Goal: Information Seeking & Learning: Check status

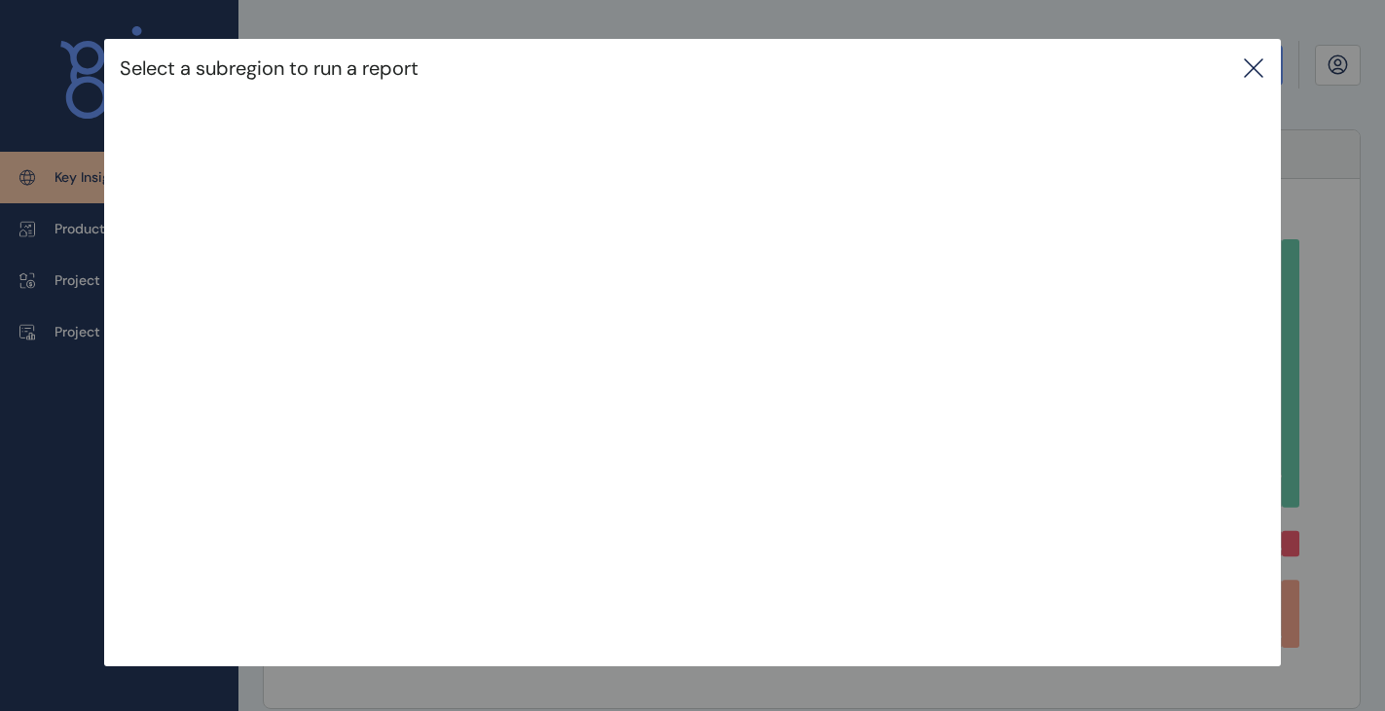
click at [1254, 64] on icon at bounding box center [1253, 67] width 23 height 23
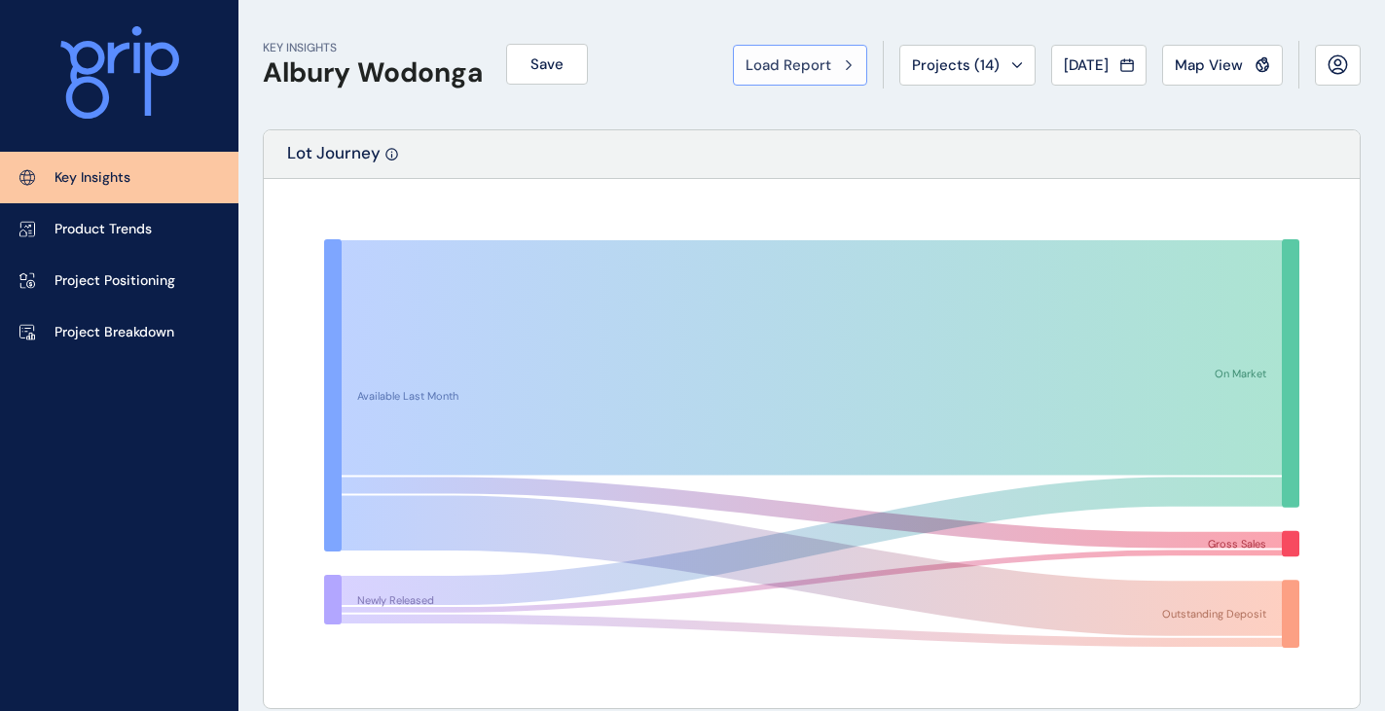
click at [777, 65] on span "Load Report" at bounding box center [789, 64] width 86 height 19
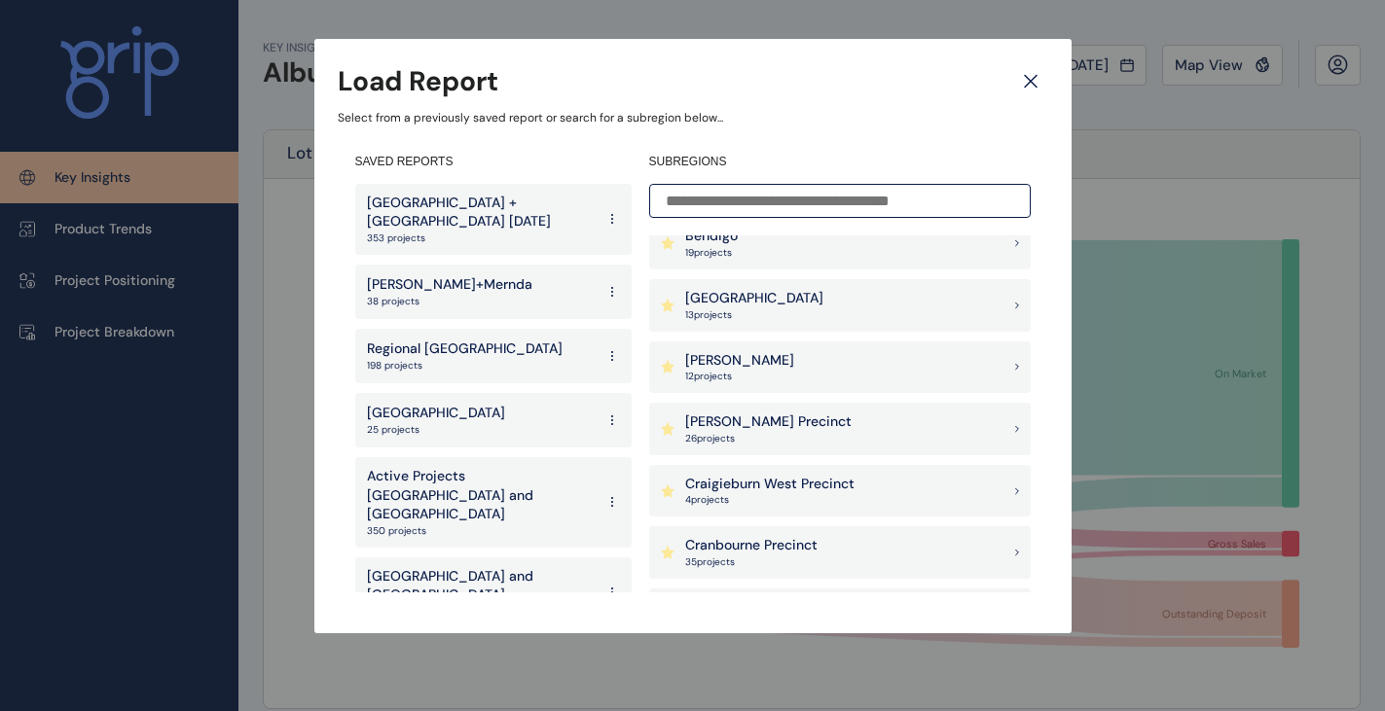
scroll to position [584, 0]
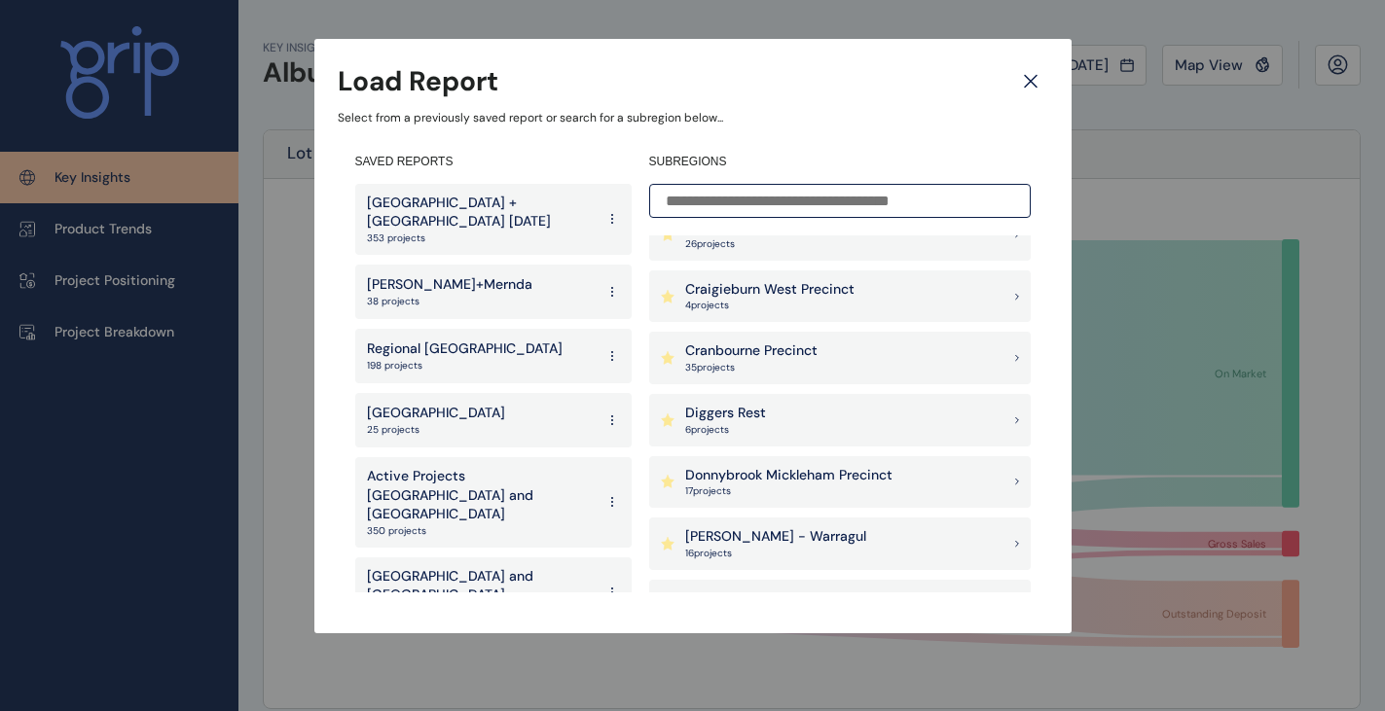
click at [783, 477] on p "Donnybrook Mickleham Precinct" at bounding box center [788, 475] width 207 height 19
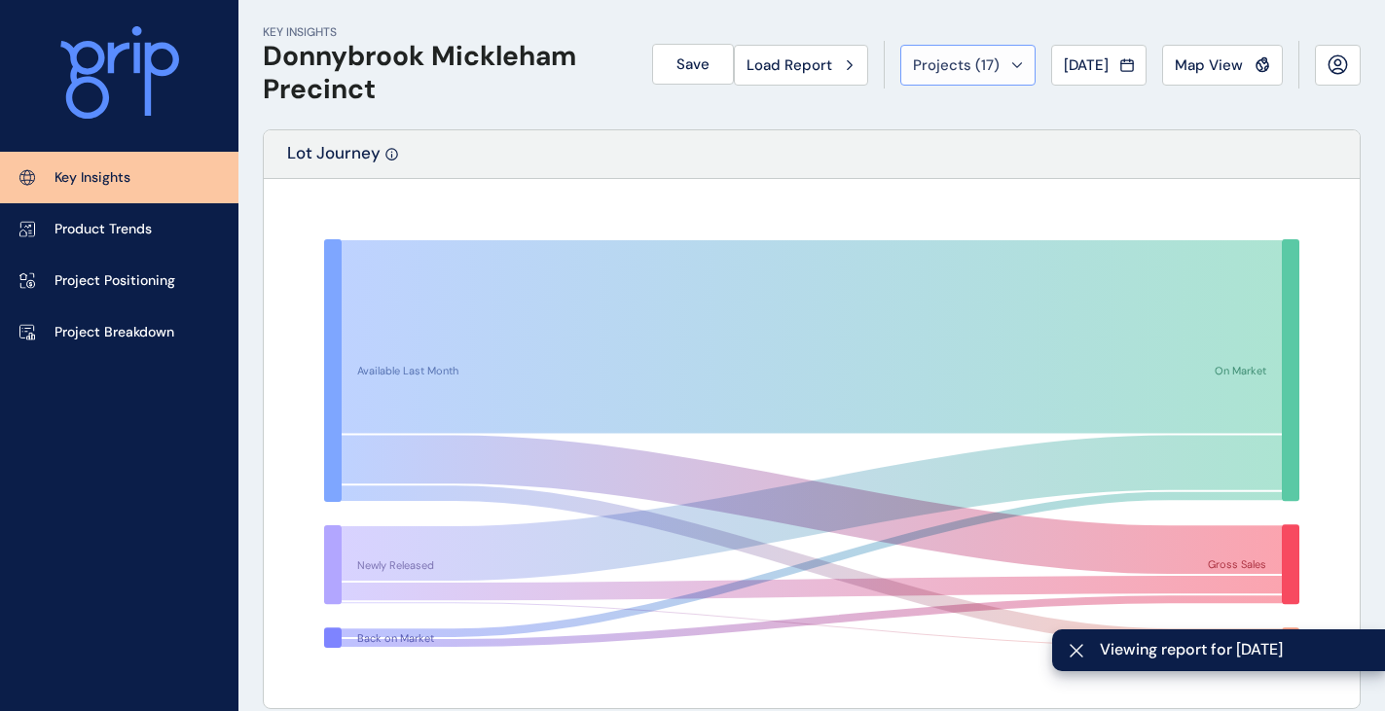
click at [980, 61] on span "Projects ( 17 )" at bounding box center [956, 64] width 87 height 19
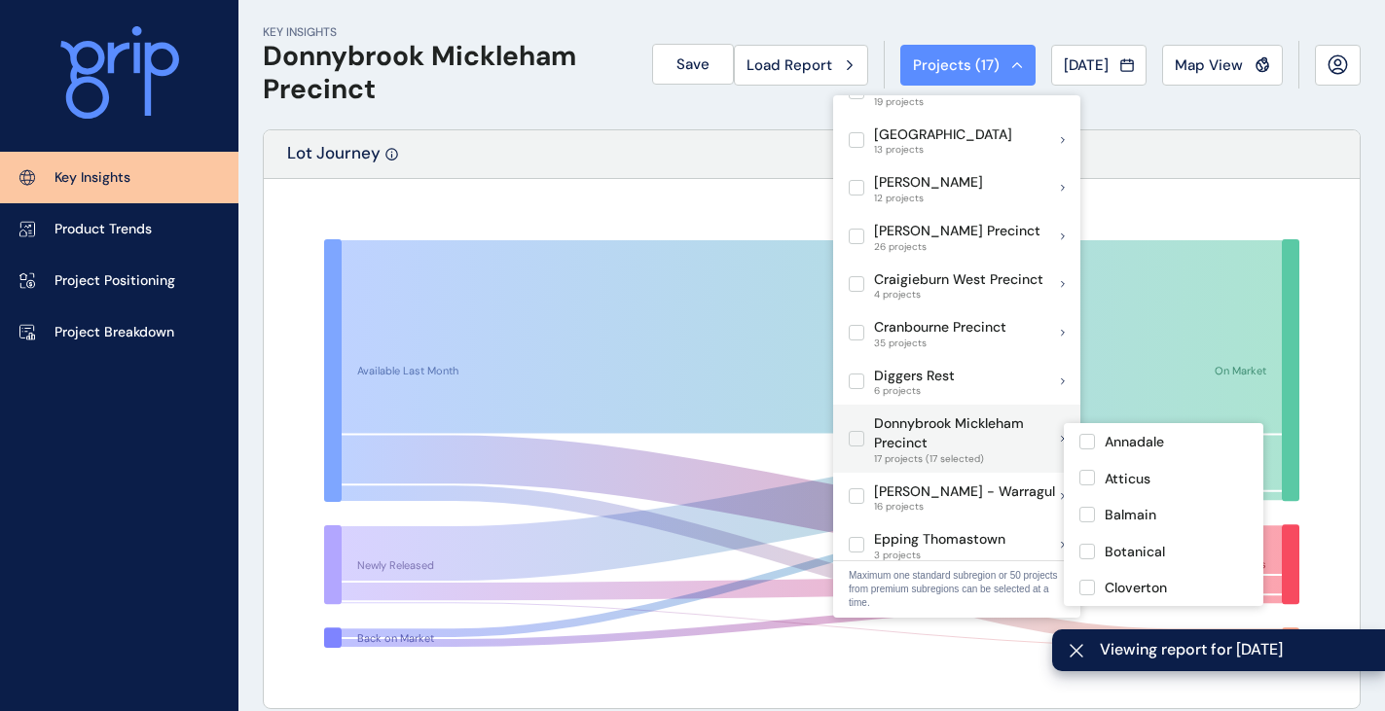
scroll to position [487, 0]
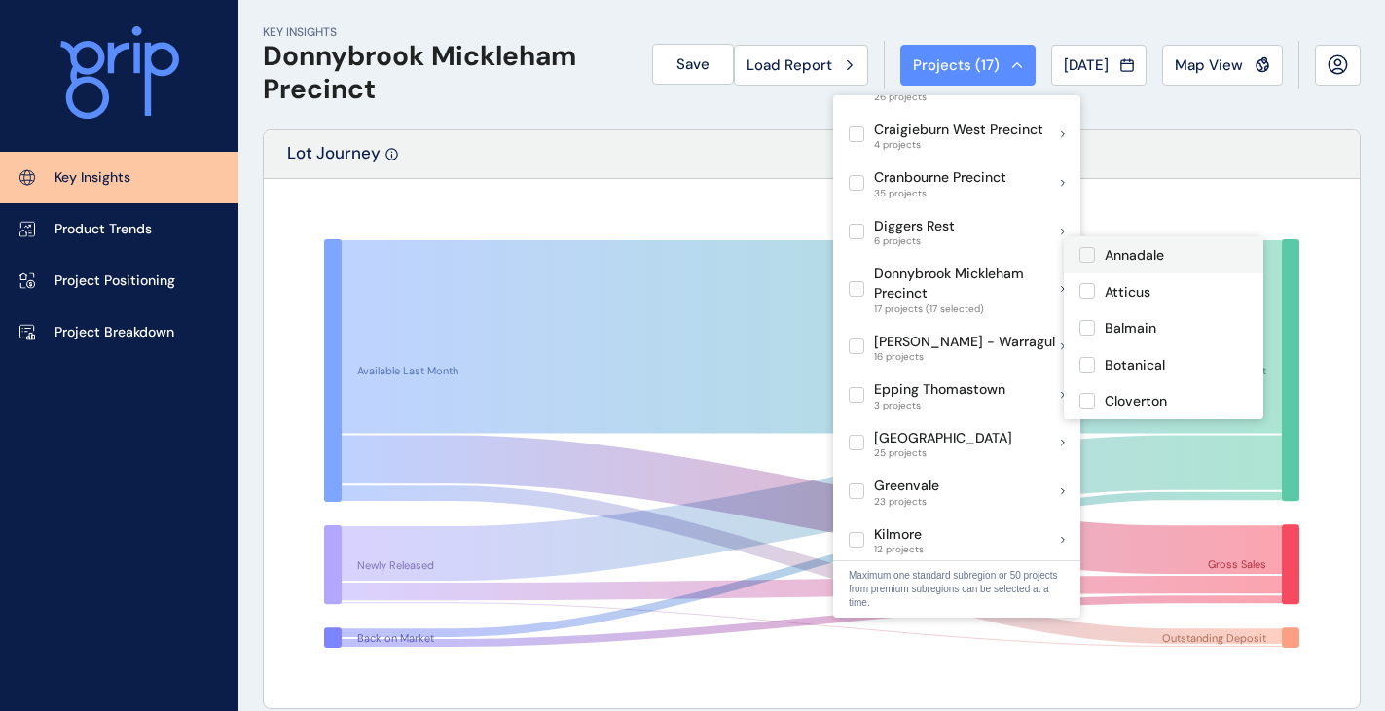
click at [1089, 254] on label at bounding box center [1087, 255] width 16 height 16
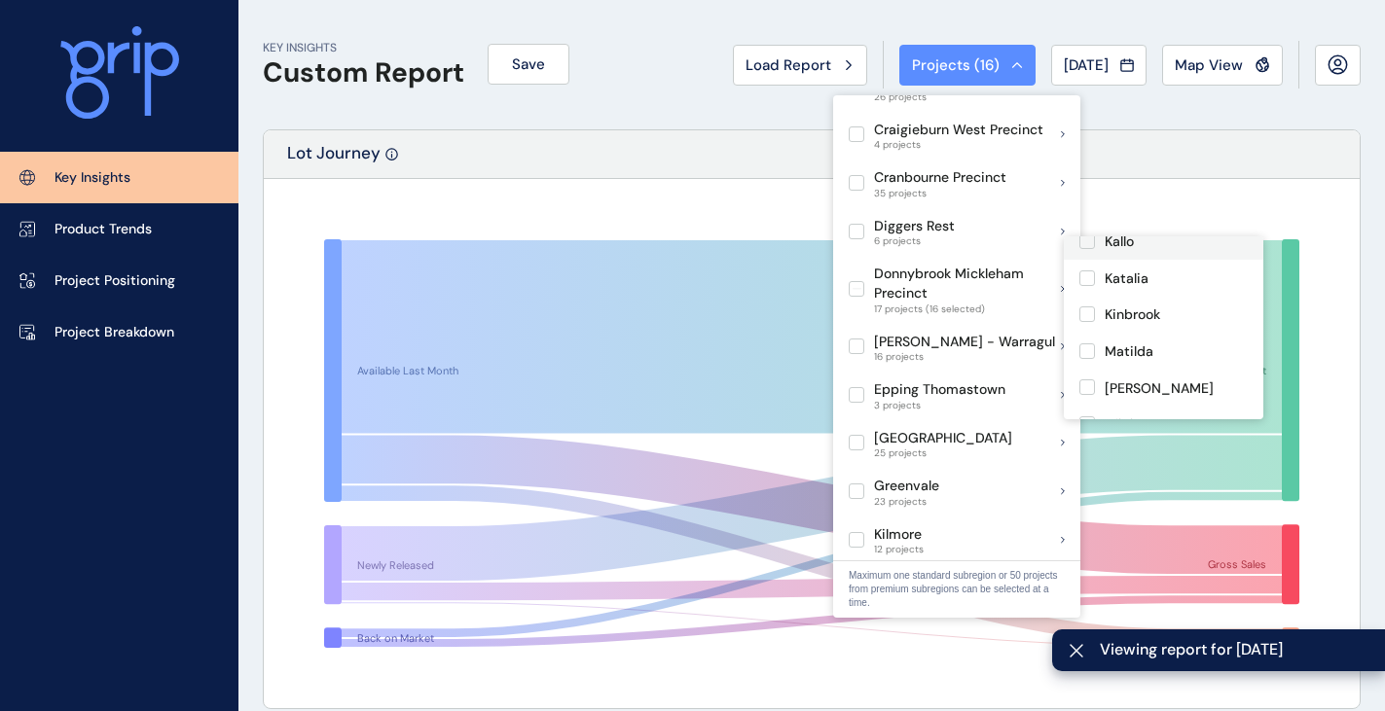
scroll to position [292, 0]
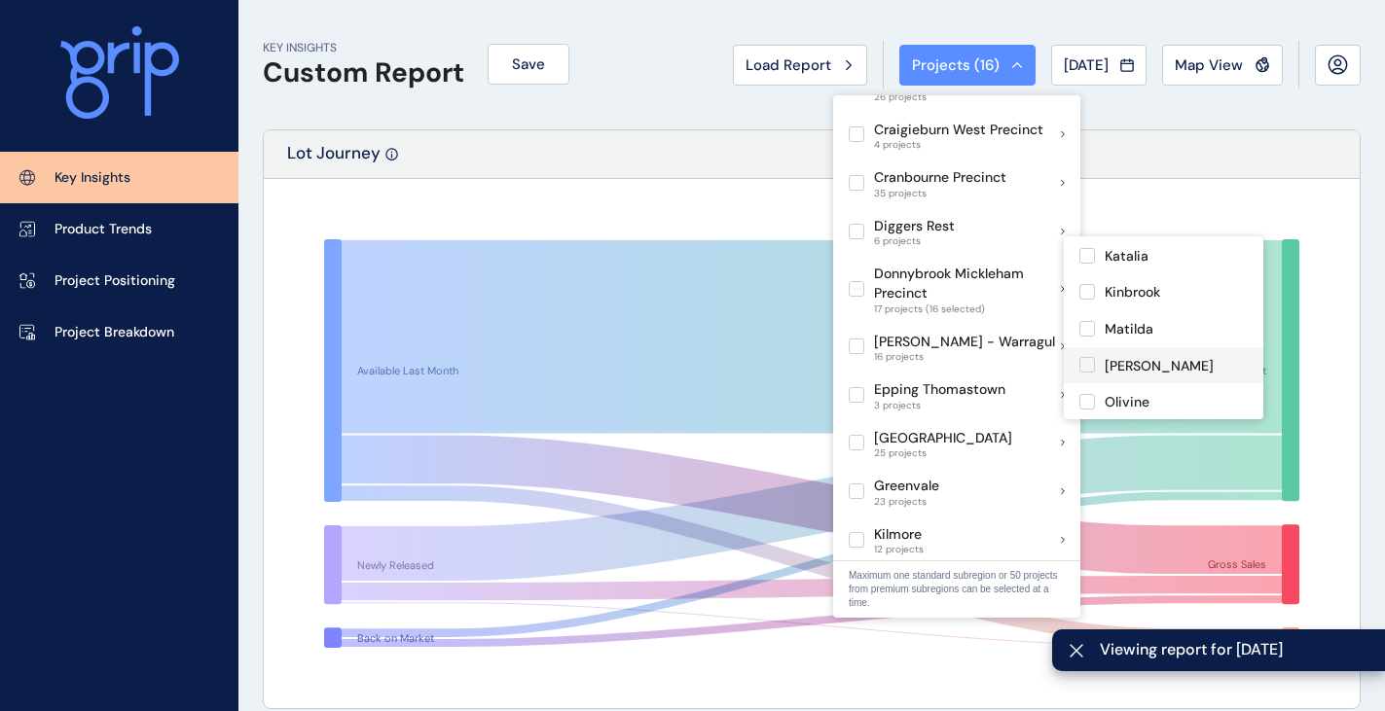
click at [1090, 367] on label at bounding box center [1087, 365] width 16 height 16
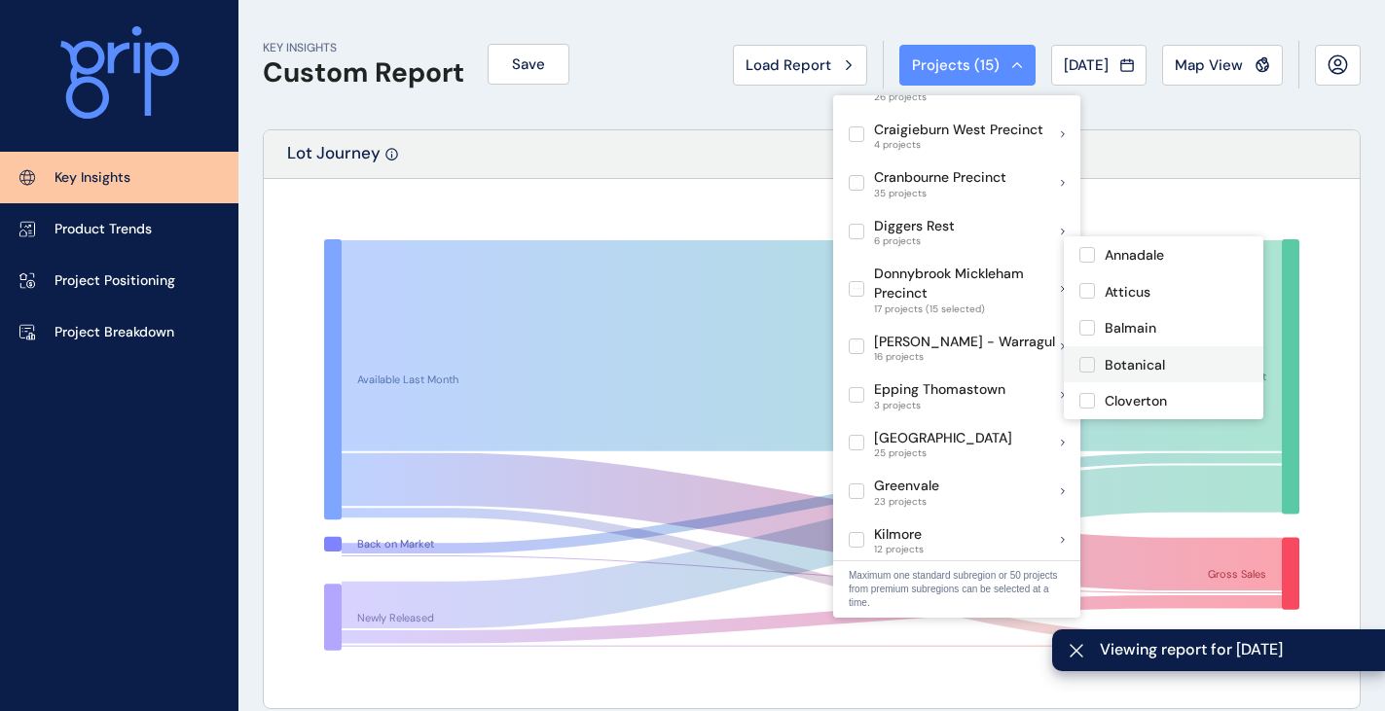
click at [1090, 360] on label at bounding box center [1087, 365] width 16 height 16
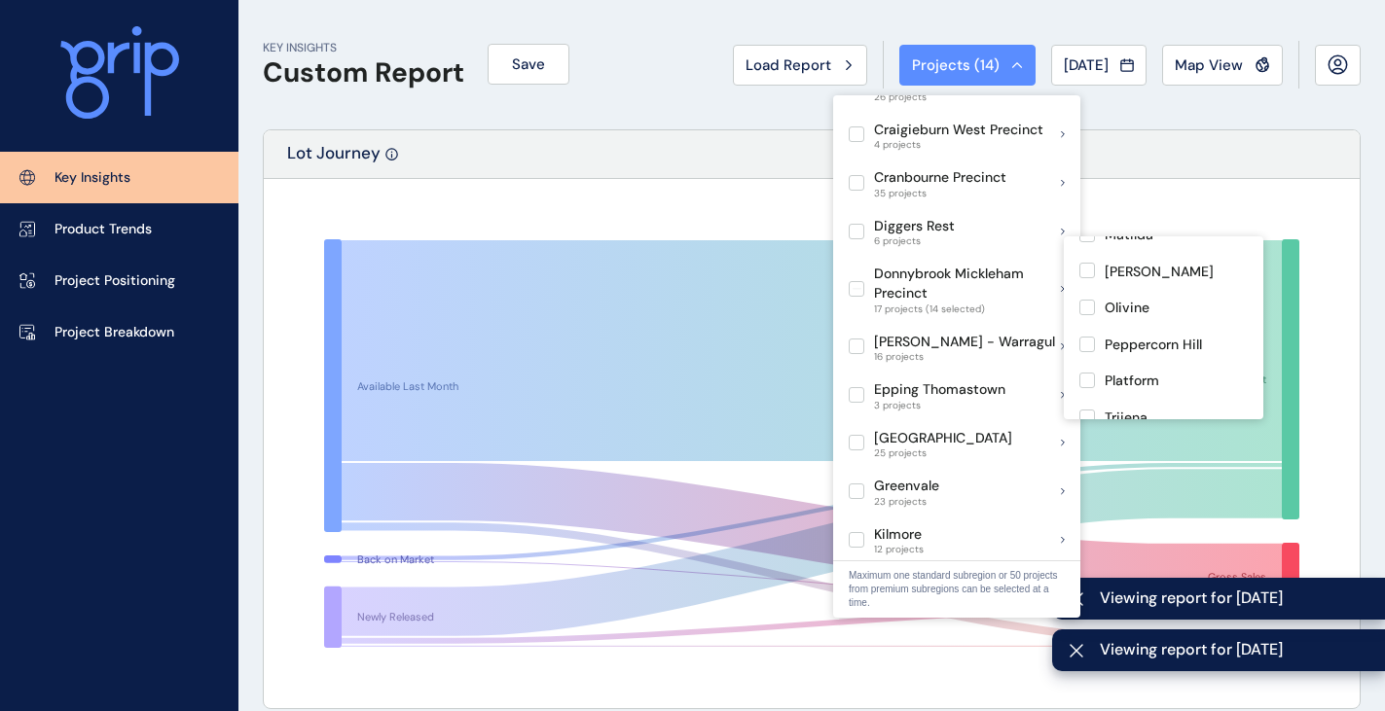
scroll to position [439, 0]
click at [1088, 366] on label at bounding box center [1087, 365] width 16 height 16
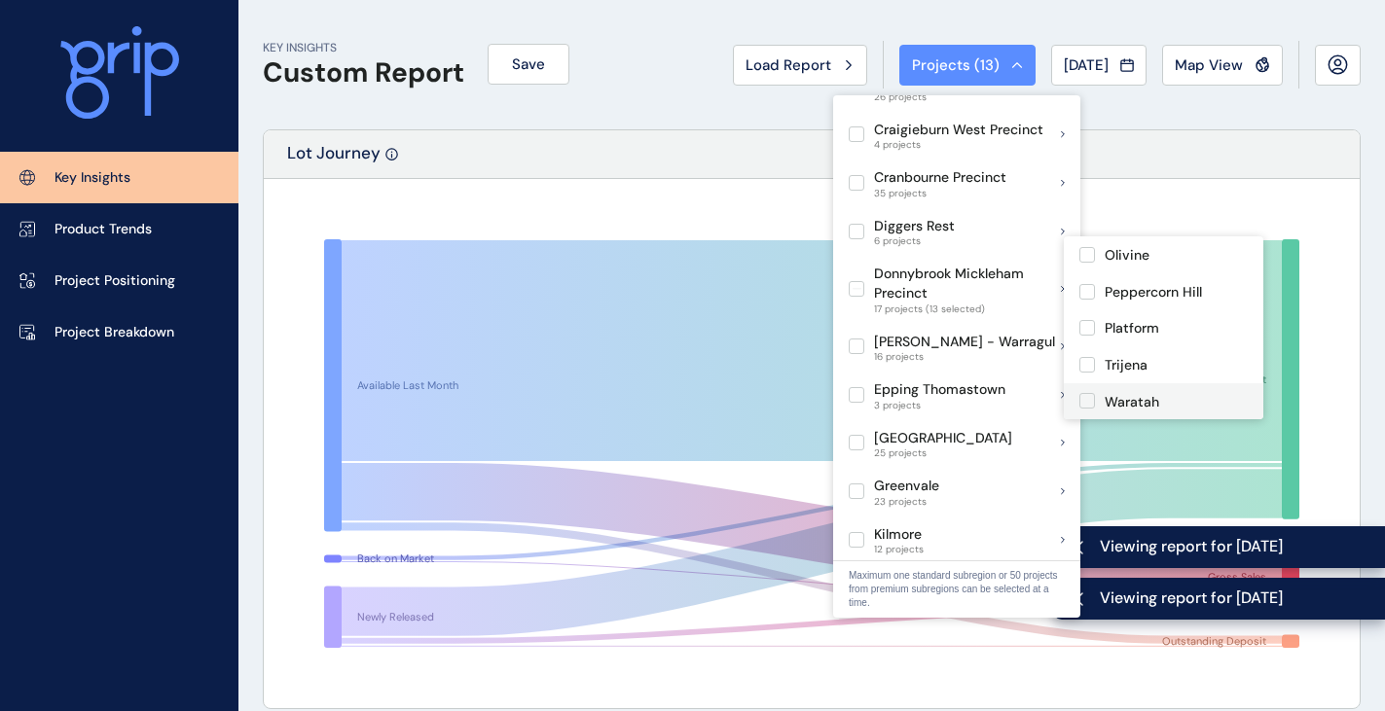
click at [1087, 401] on label at bounding box center [1087, 401] width 16 height 16
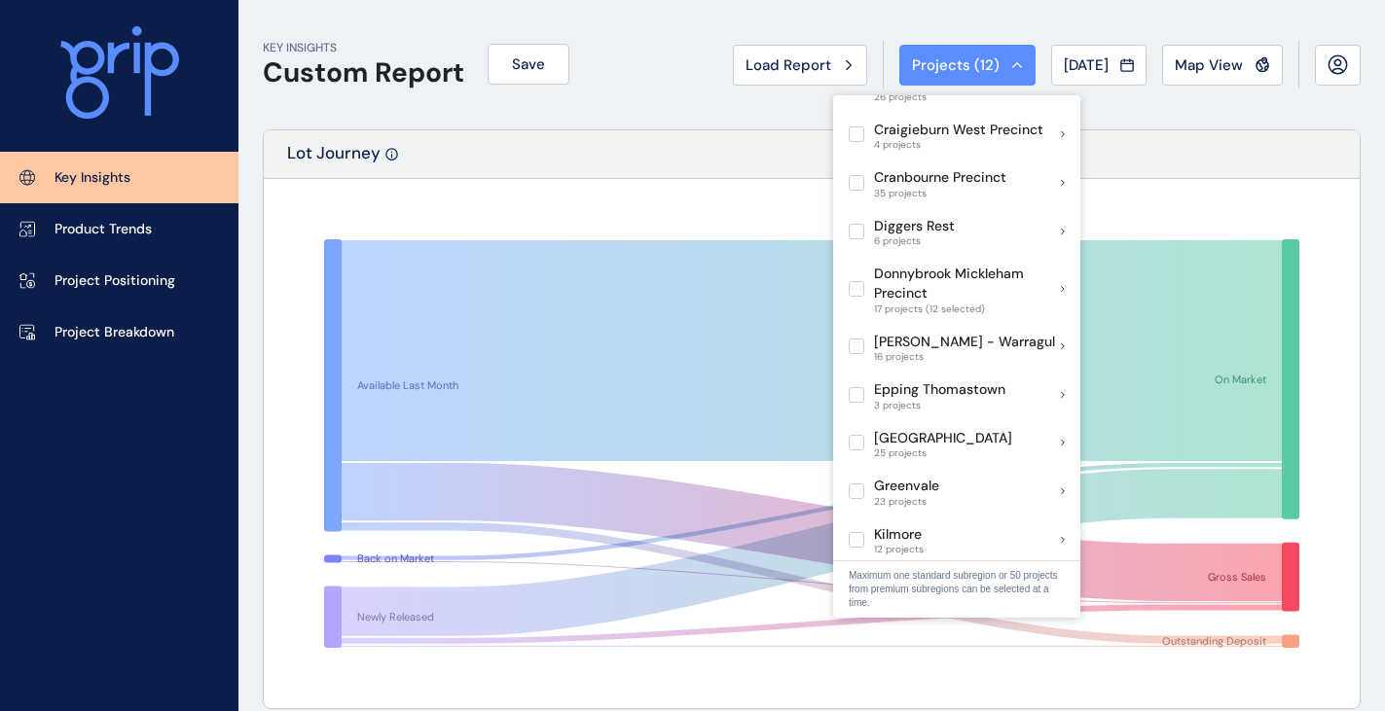
click at [1165, 164] on div "Lot Journey" at bounding box center [812, 154] width 1096 height 49
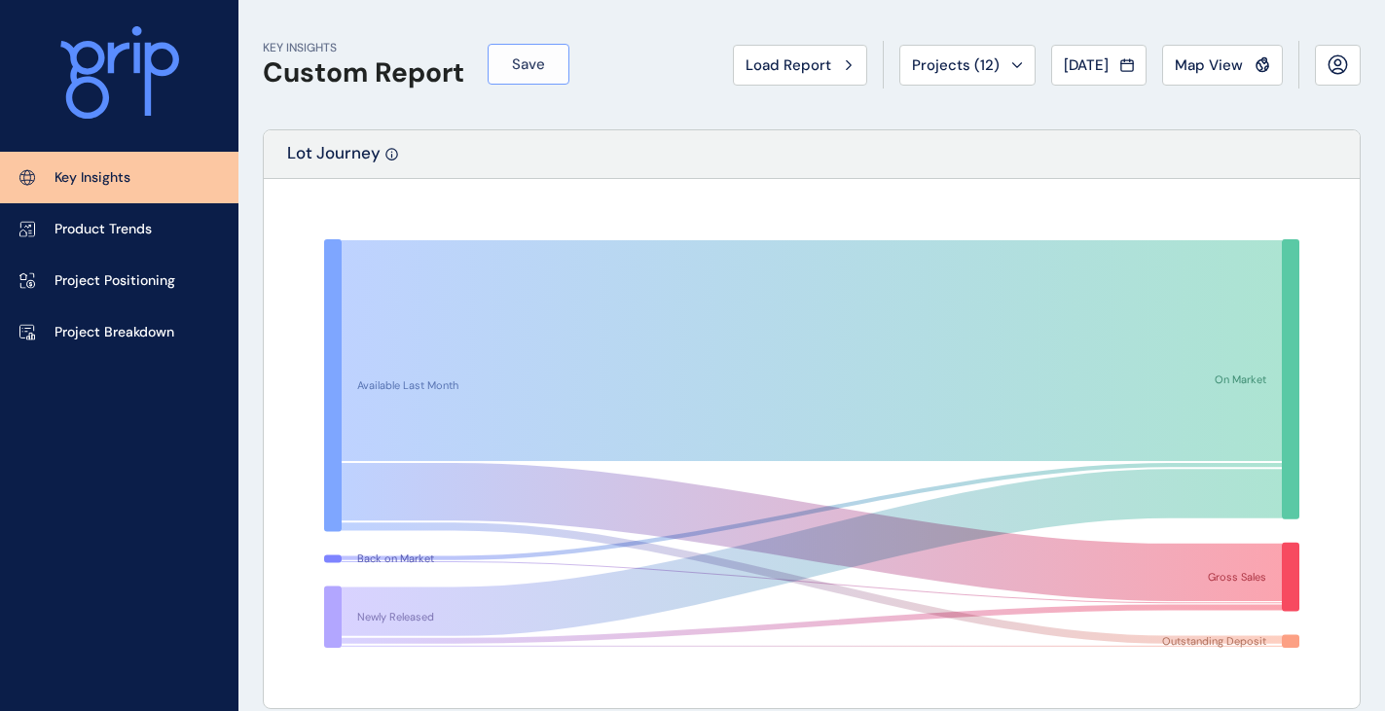
click at [541, 61] on span "Save" at bounding box center [528, 64] width 33 height 19
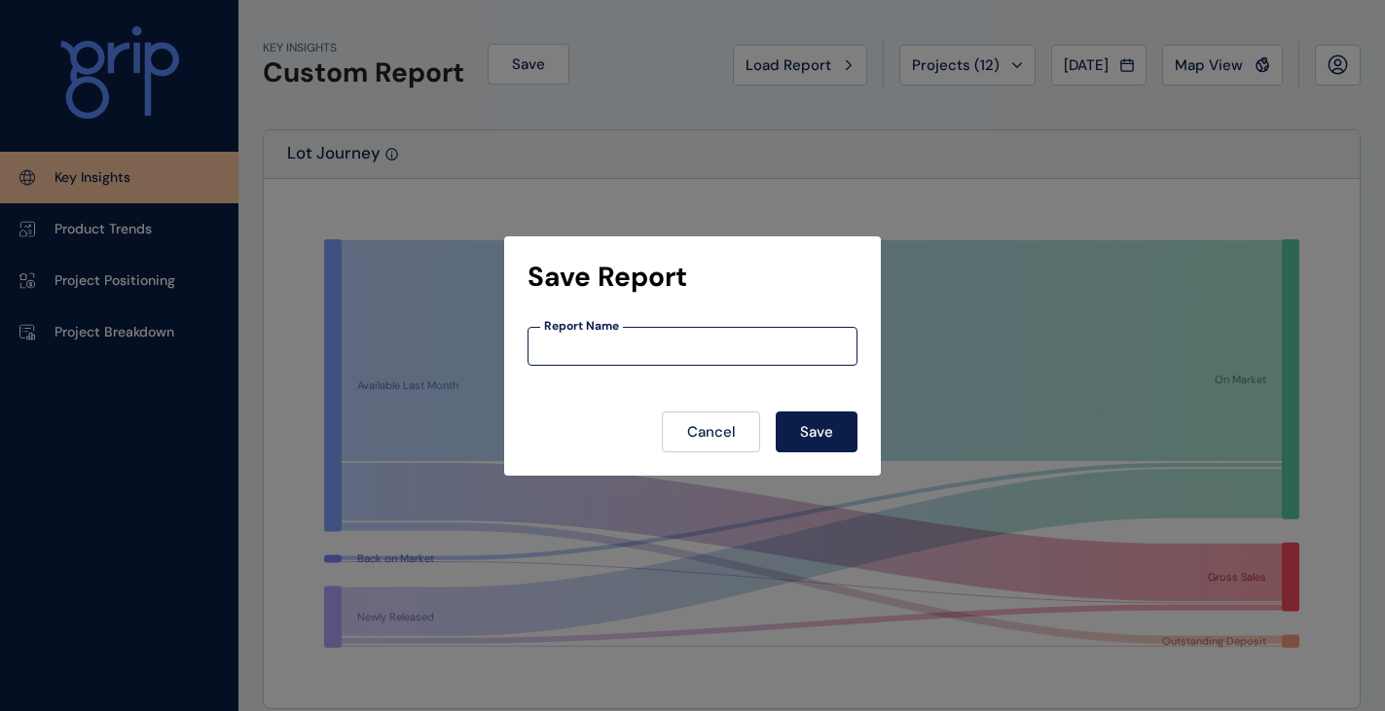
click at [676, 339] on input at bounding box center [692, 346] width 328 height 17
type input "*"
type input "**********"
click at [833, 434] on span "Save" at bounding box center [816, 431] width 33 height 19
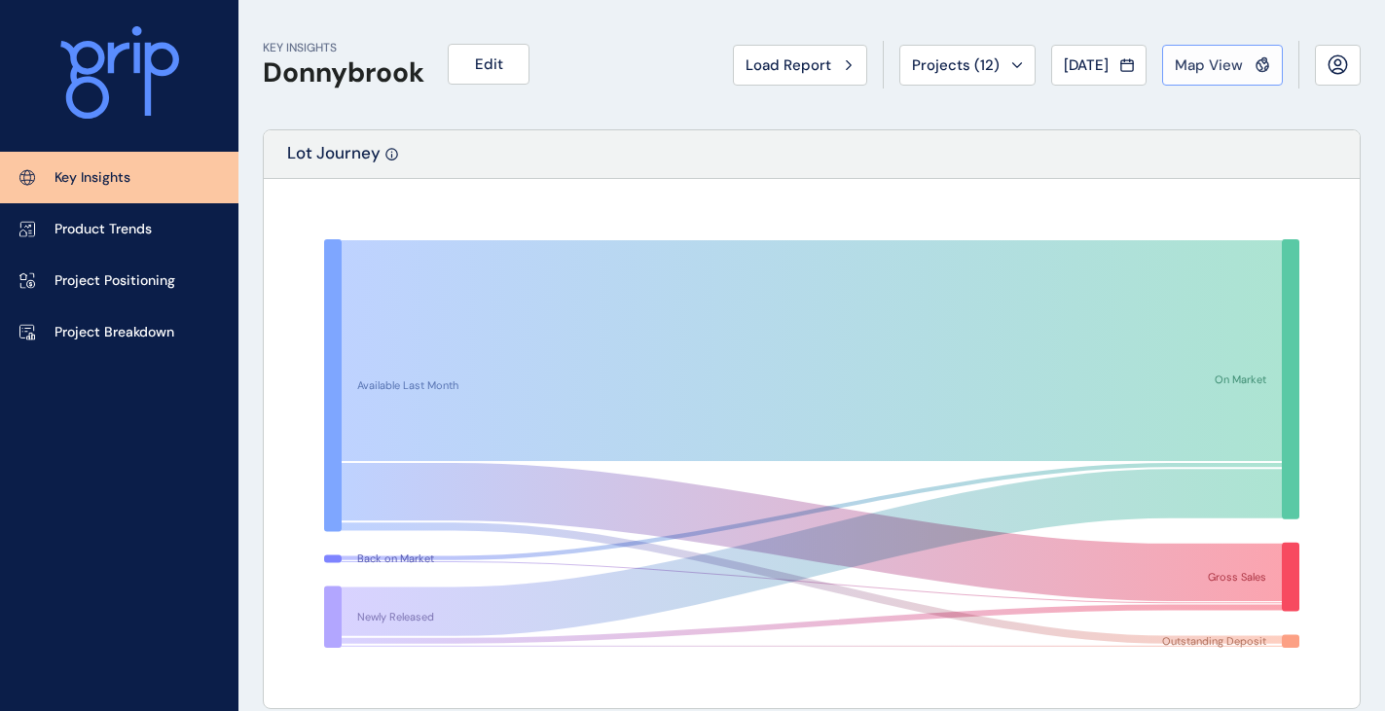
click at [1194, 68] on span "Map View" at bounding box center [1209, 64] width 68 height 19
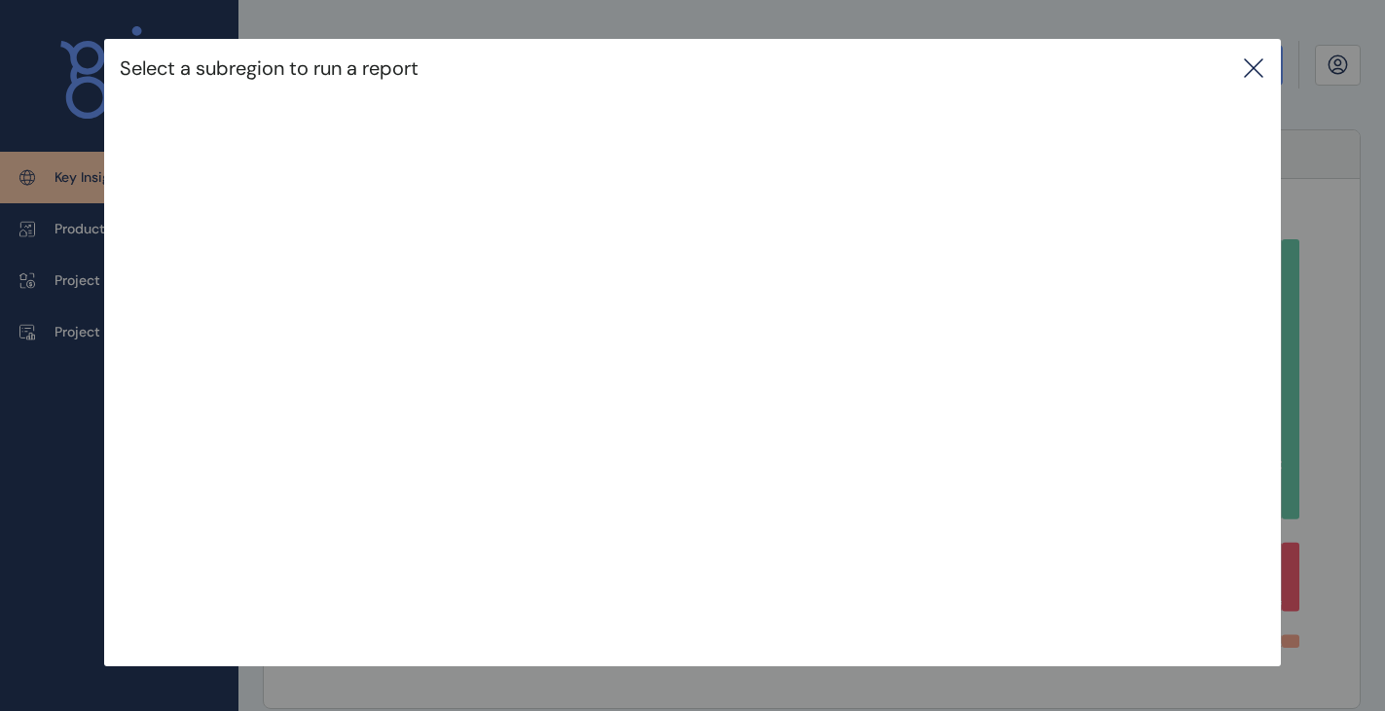
click at [1256, 67] on icon at bounding box center [1253, 67] width 23 height 23
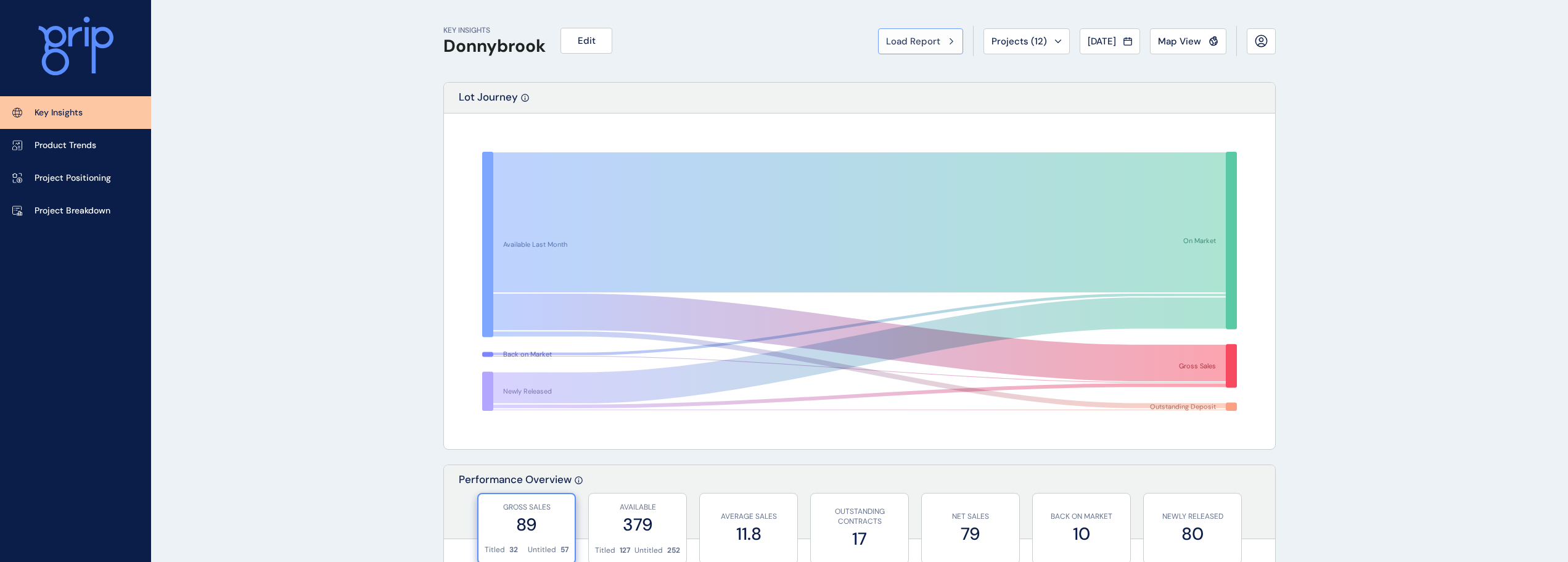
click at [877, 44] on span "Load Report" at bounding box center [914, 41] width 54 height 12
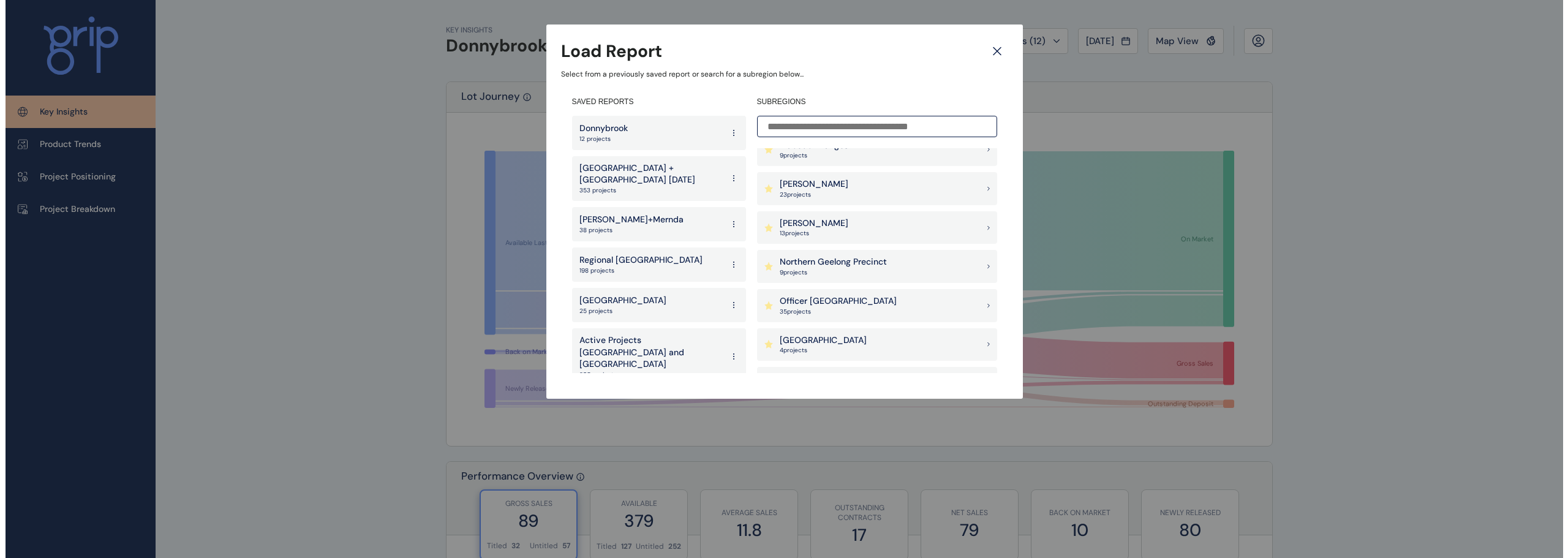
scroll to position [857, 0]
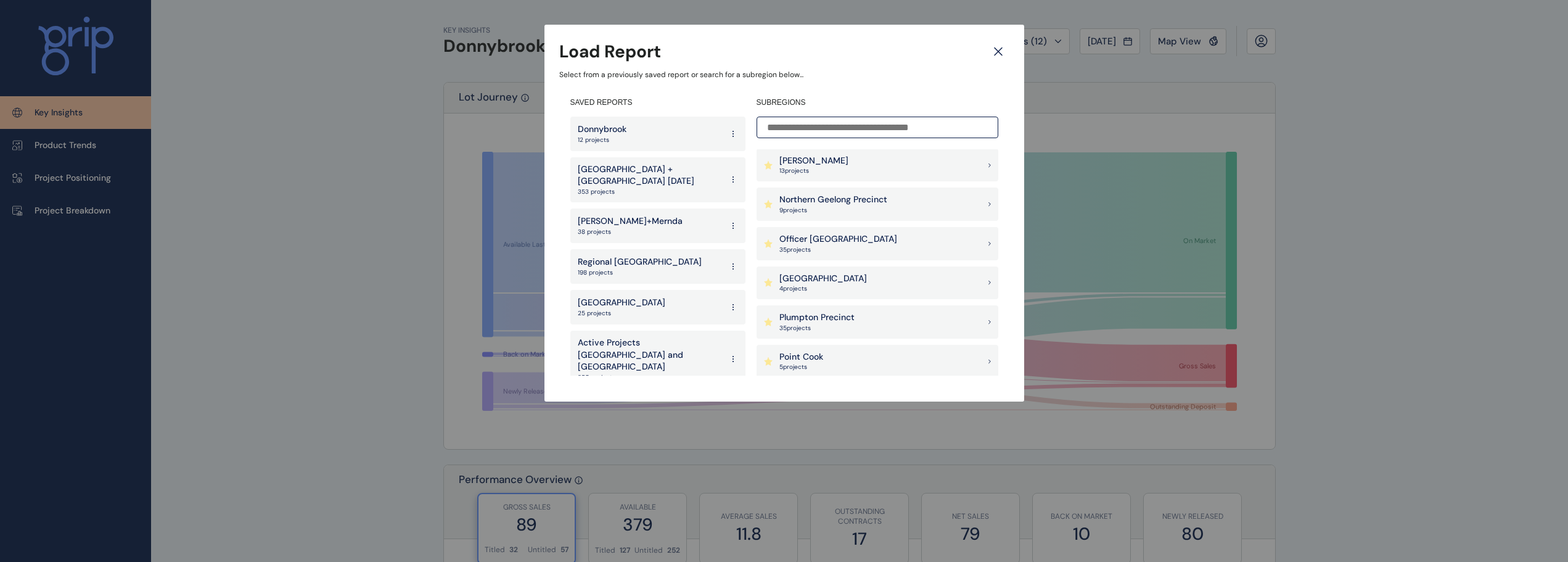
click at [808, 354] on p "Point Cook" at bounding box center [801, 357] width 44 height 12
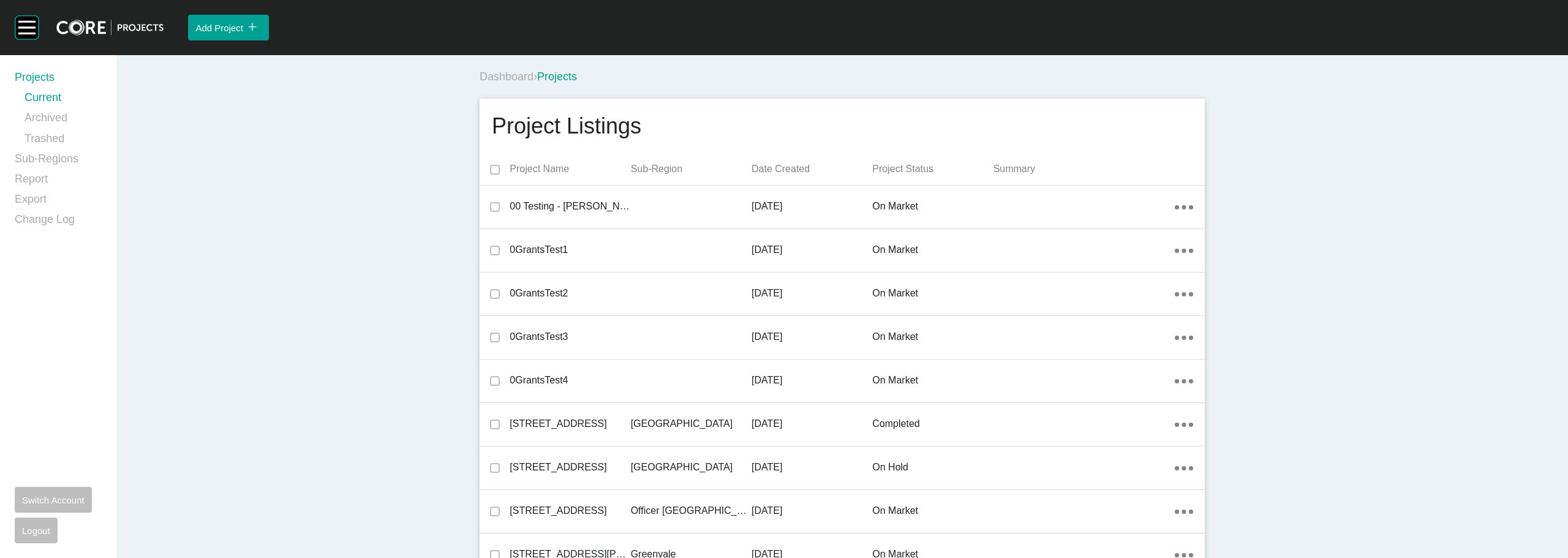
click at [640, 79] on div "Dashboard › Projects" at bounding box center [844, 77] width 730 height 15
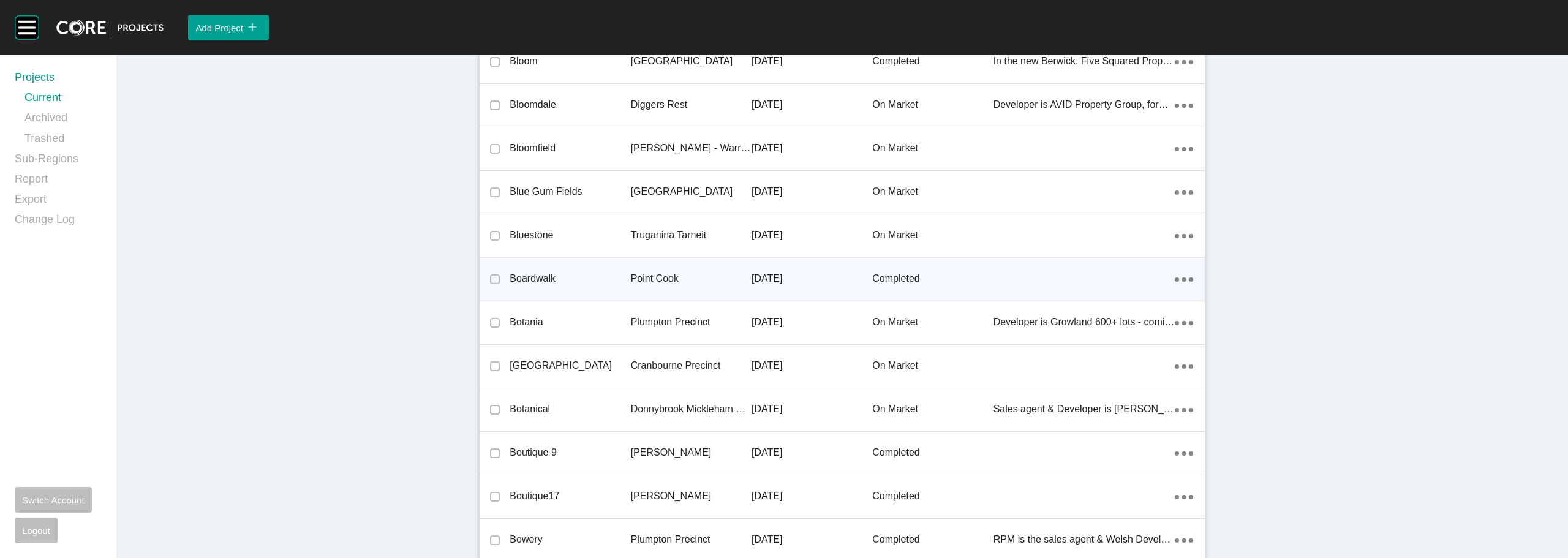
click at [535, 281] on p "Boardwalk" at bounding box center [570, 278] width 121 height 13
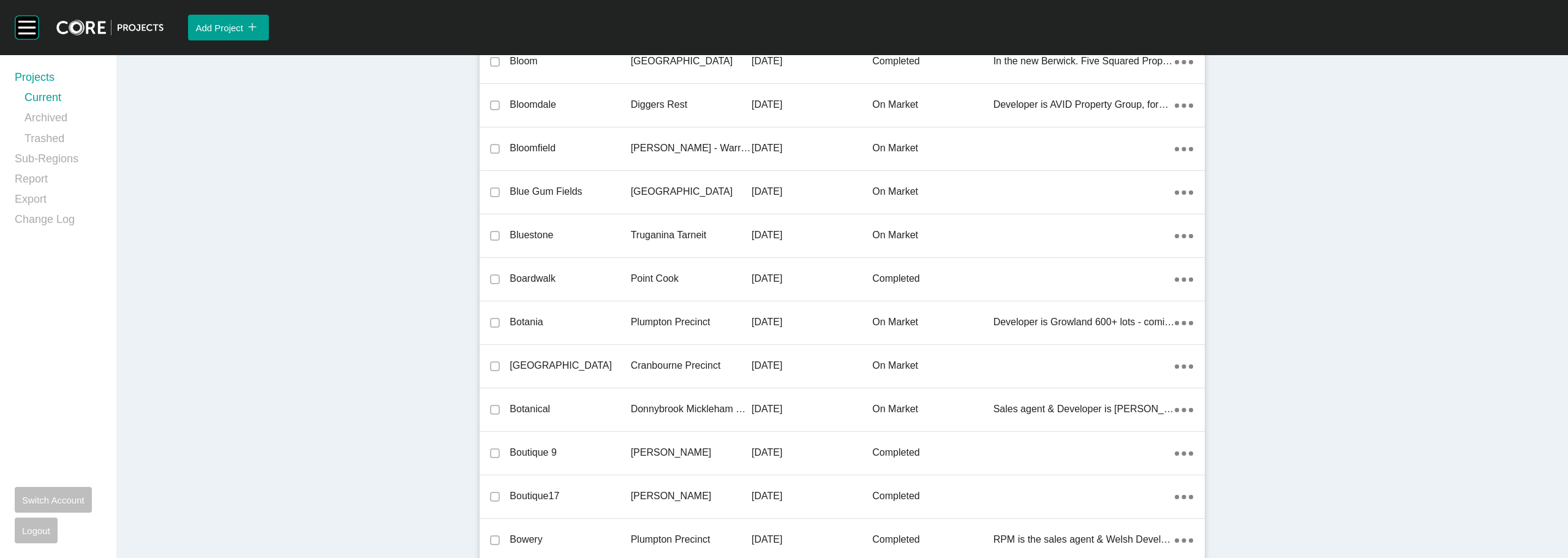
click at [545, 279] on div "Group 2 Created with Sketch. . Add Project icon/tick copy 11 Created with Sketc…" at bounding box center [784, 279] width 1568 height 558
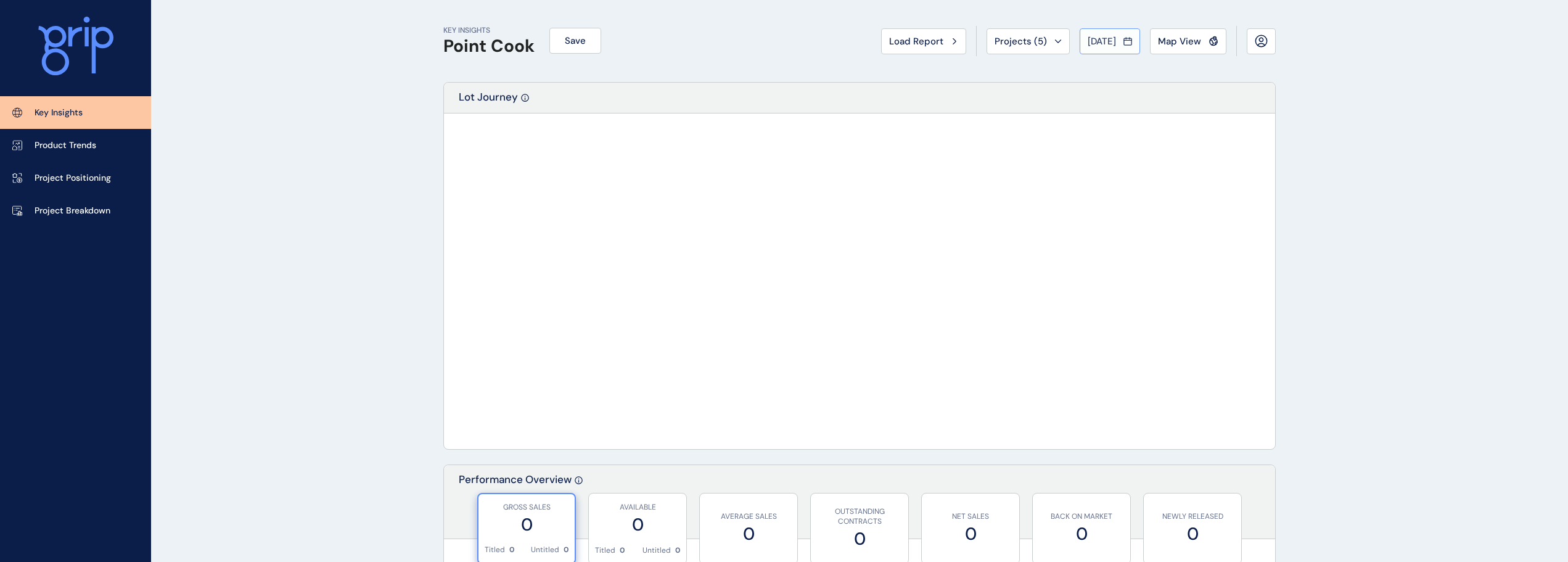
click at [1116, 44] on span "[DATE]" at bounding box center [1102, 41] width 29 height 12
click at [1098, 134] on li "[DATE] No report is available for this period. New months are usually published…" at bounding box center [1103, 131] width 41 height 21
click at [965, 231] on div at bounding box center [859, 281] width 804 height 309
click at [895, 245] on div at bounding box center [859, 281] width 804 height 309
click at [897, 243] on div at bounding box center [859, 281] width 804 height 309
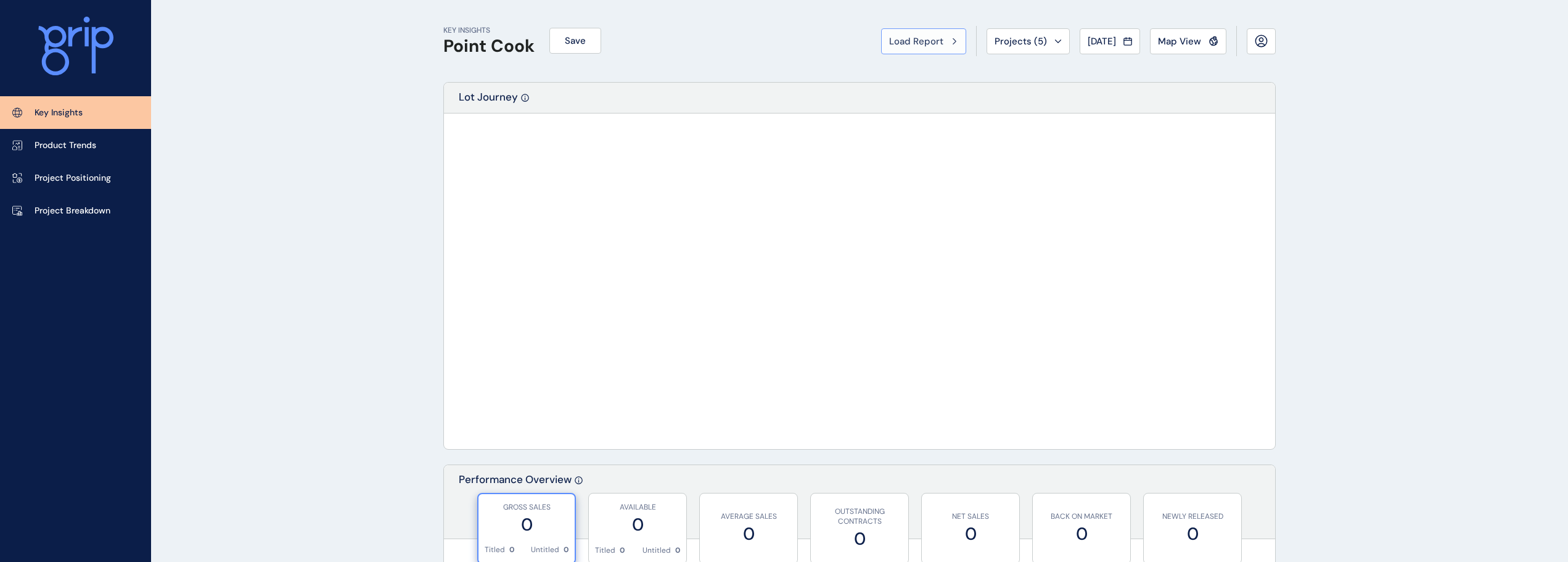
click at [900, 38] on span "Load Report" at bounding box center [916, 41] width 54 height 12
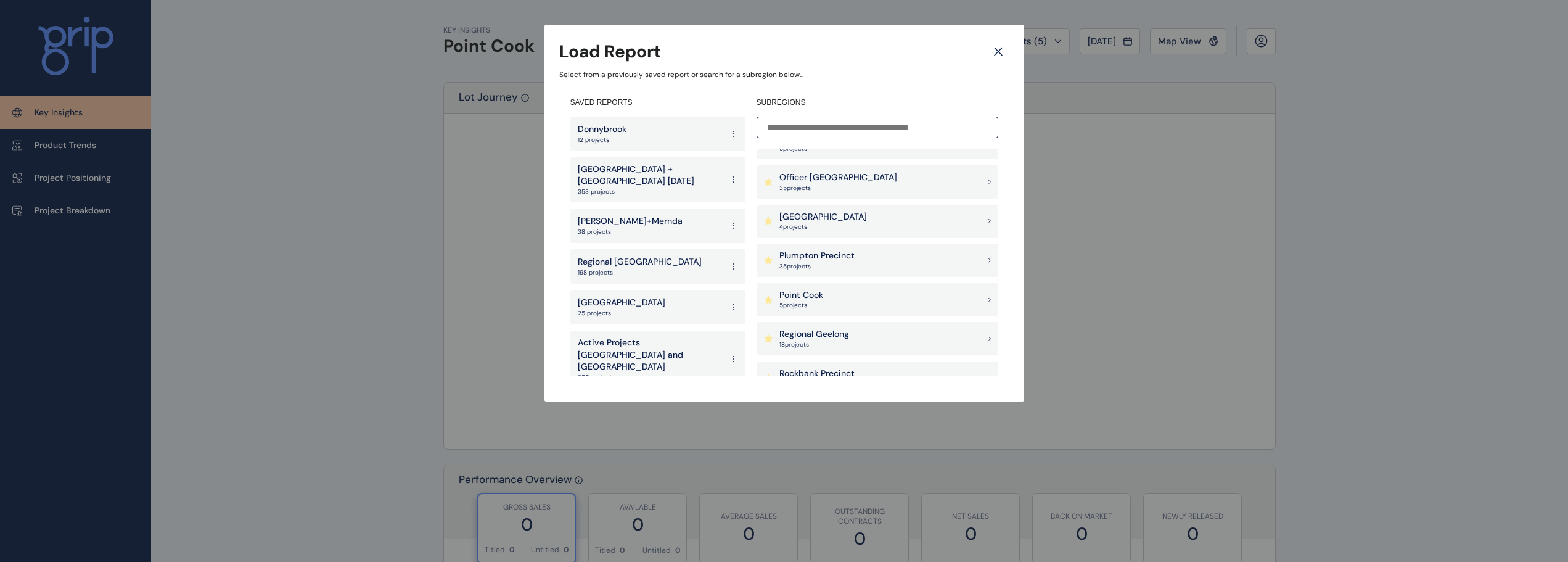
scroll to position [905, 0]
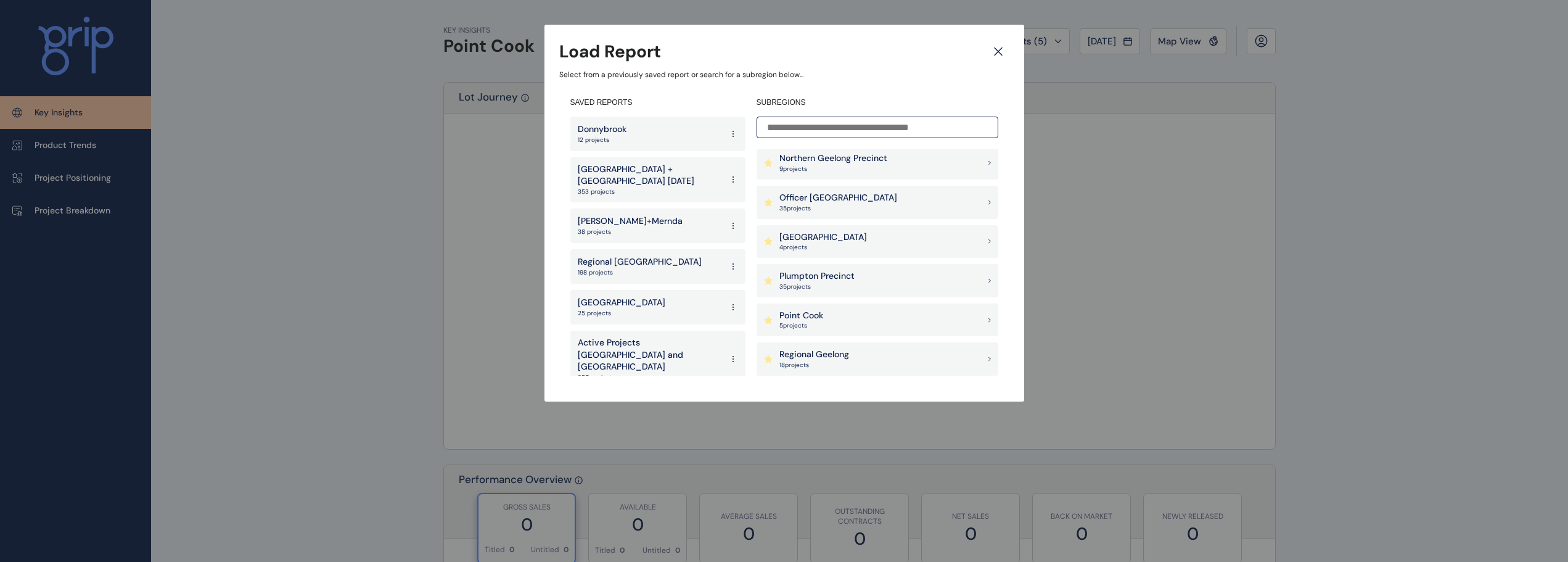
click at [823, 238] on p "[GEOGRAPHIC_DATA]" at bounding box center [823, 237] width 87 height 12
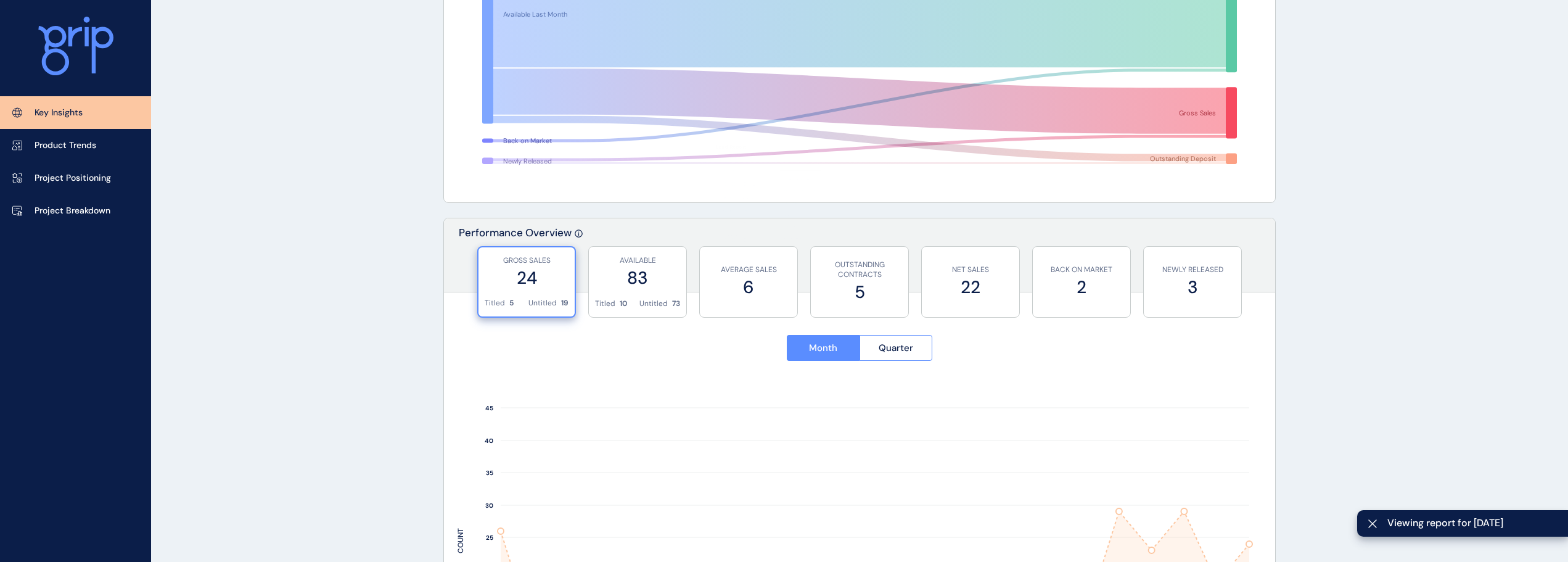
scroll to position [616, 0]
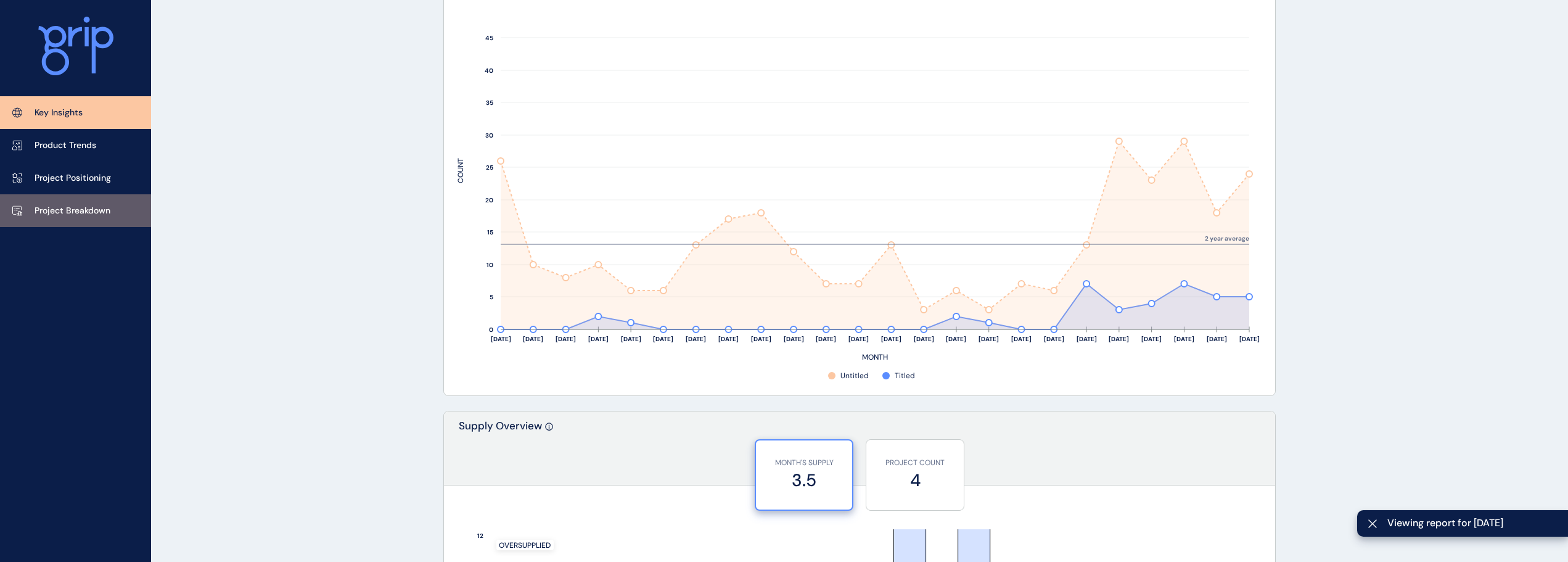
click at [80, 214] on p "Project Breakdown" at bounding box center [73, 210] width 76 height 12
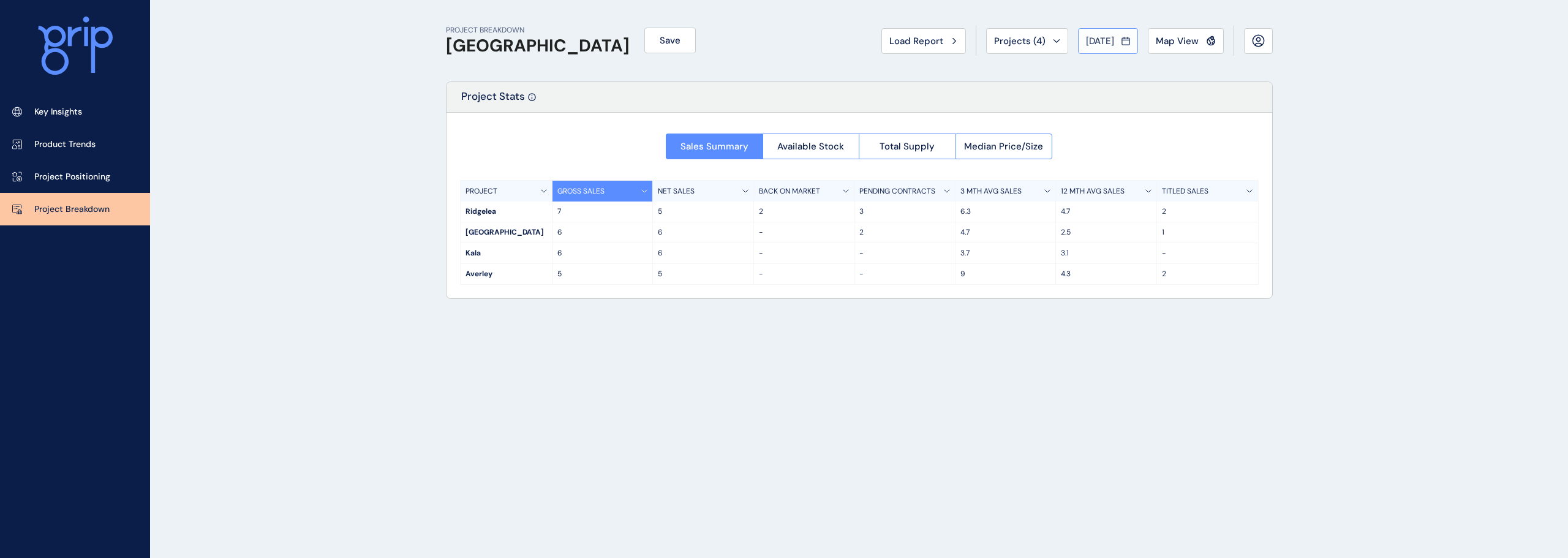
click at [1098, 40] on span "[DATE]" at bounding box center [1100, 40] width 28 height 12
click at [1190, 105] on li "Jun No report is available for this period. New months are usually published 5 …" at bounding box center [1182, 109] width 41 height 21
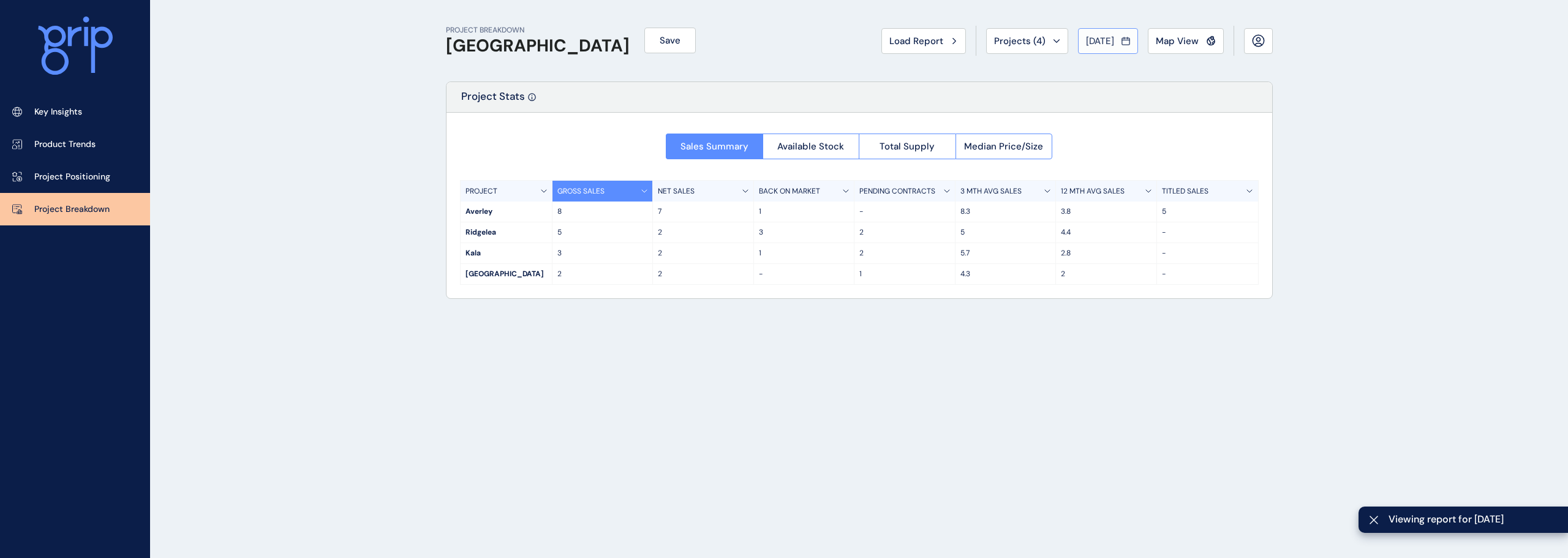
click at [1113, 41] on span "[DATE]" at bounding box center [1100, 40] width 28 height 12
click at [1139, 104] on li "May No report is available for this period. New months are usually published 5 …" at bounding box center [1141, 109] width 41 height 21
click at [1096, 41] on span "[DATE]" at bounding box center [1100, 40] width 28 height 12
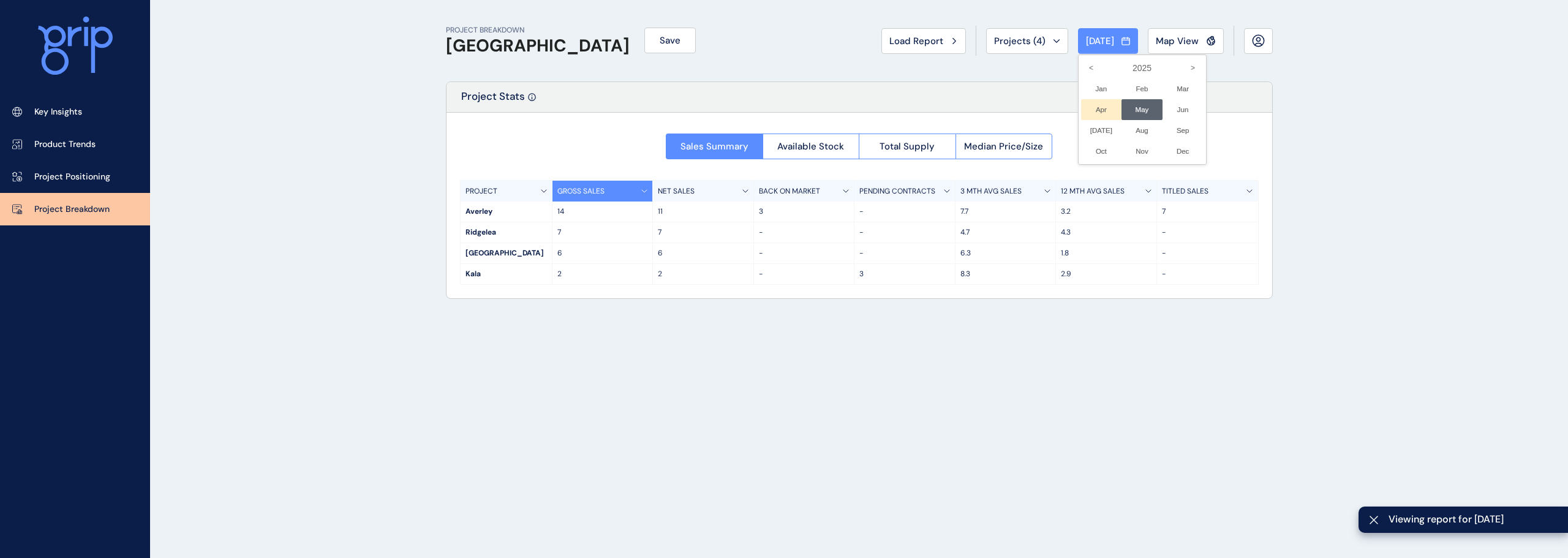
click at [1082, 111] on li "Apr No report is available for this period. New months are usually published 5 …" at bounding box center [1101, 109] width 41 height 21
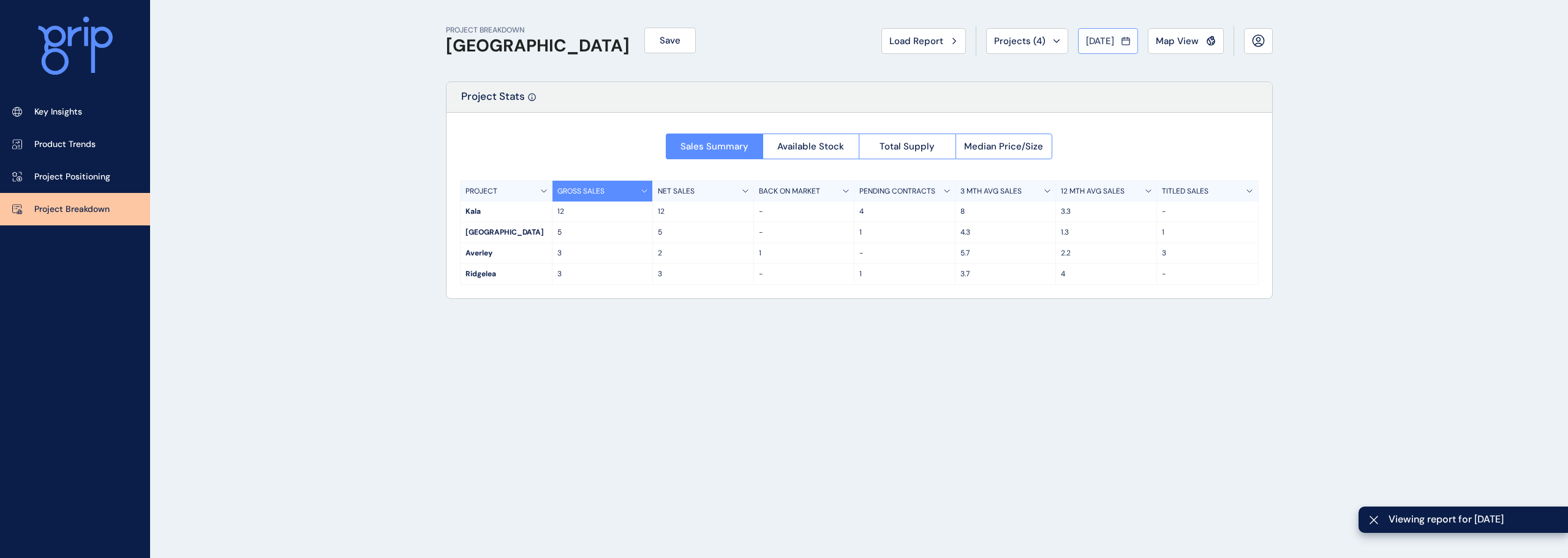
click at [1131, 43] on button "Apr 2025" at bounding box center [1107, 41] width 60 height 26
click at [1184, 91] on li "Mar No report is available for this period. New months are usually published 5 …" at bounding box center [1182, 89] width 41 height 21
click at [38, 117] on p "Key Insights" at bounding box center [59, 111] width 48 height 12
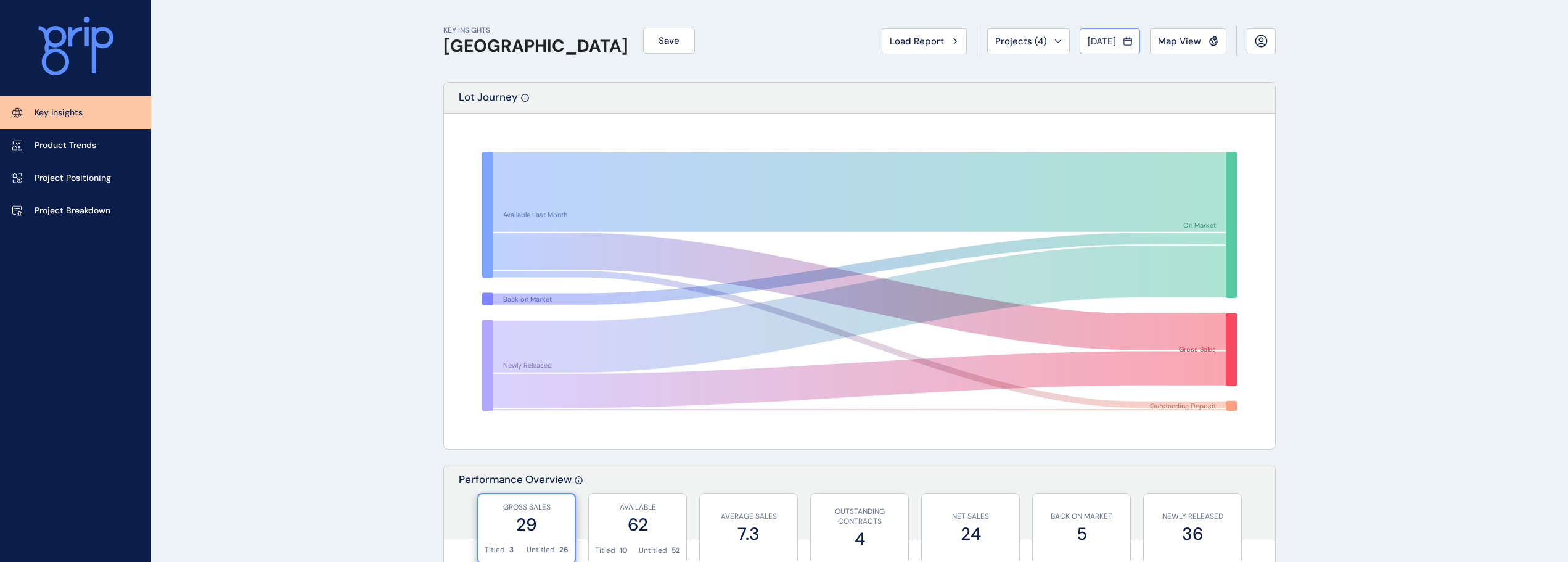
click at [1095, 46] on span "Mar 2025" at bounding box center [1102, 41] width 29 height 12
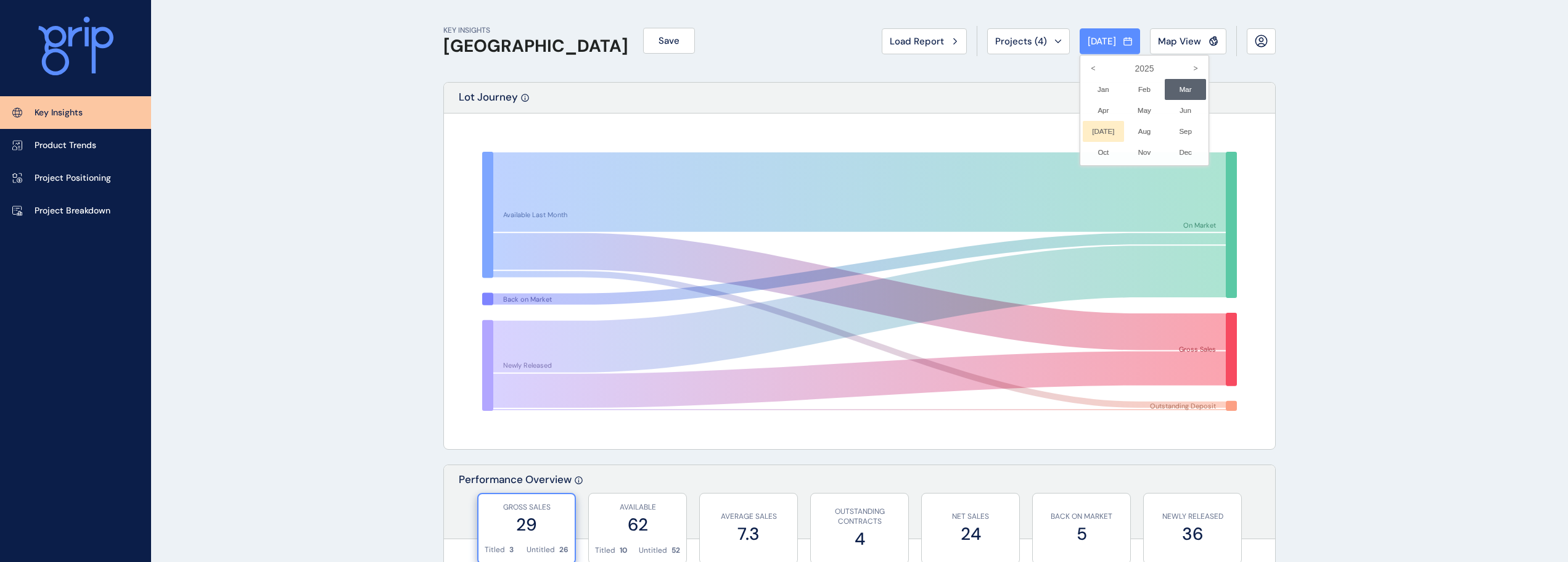
click at [1089, 129] on li "Jul No report is available for this period. New months are usually published 5 …" at bounding box center [1103, 131] width 41 height 21
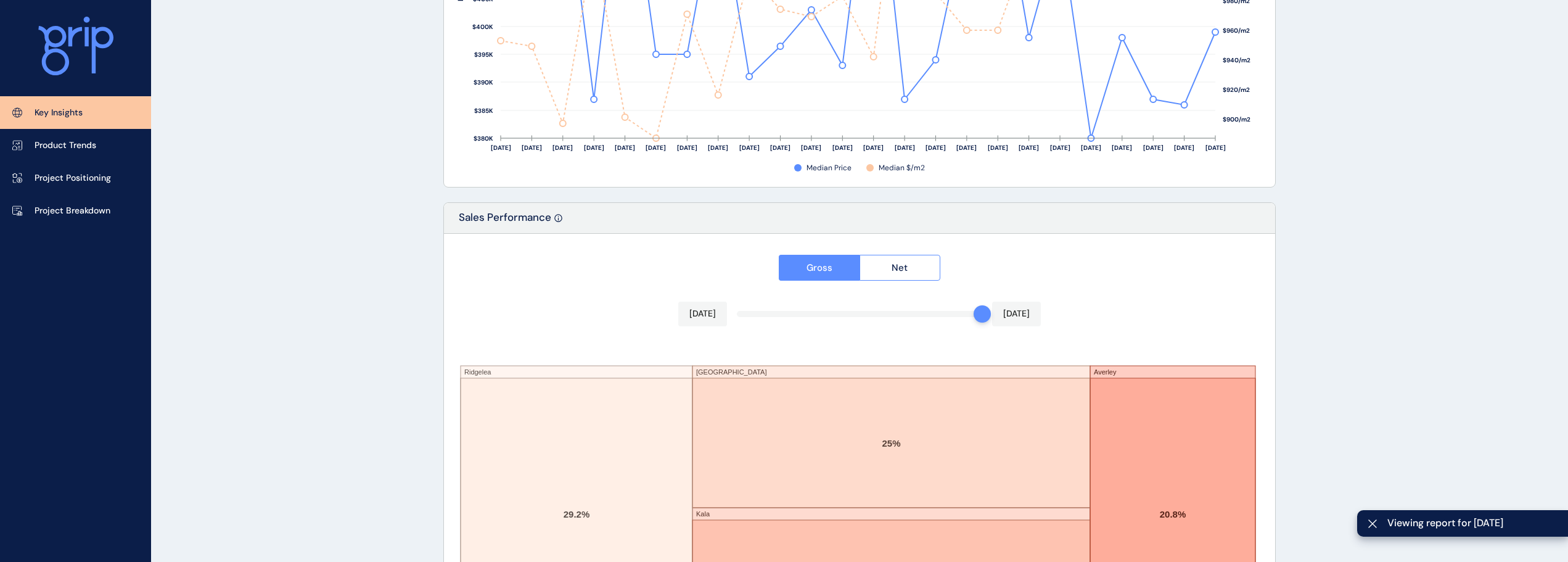
scroll to position [2034, 0]
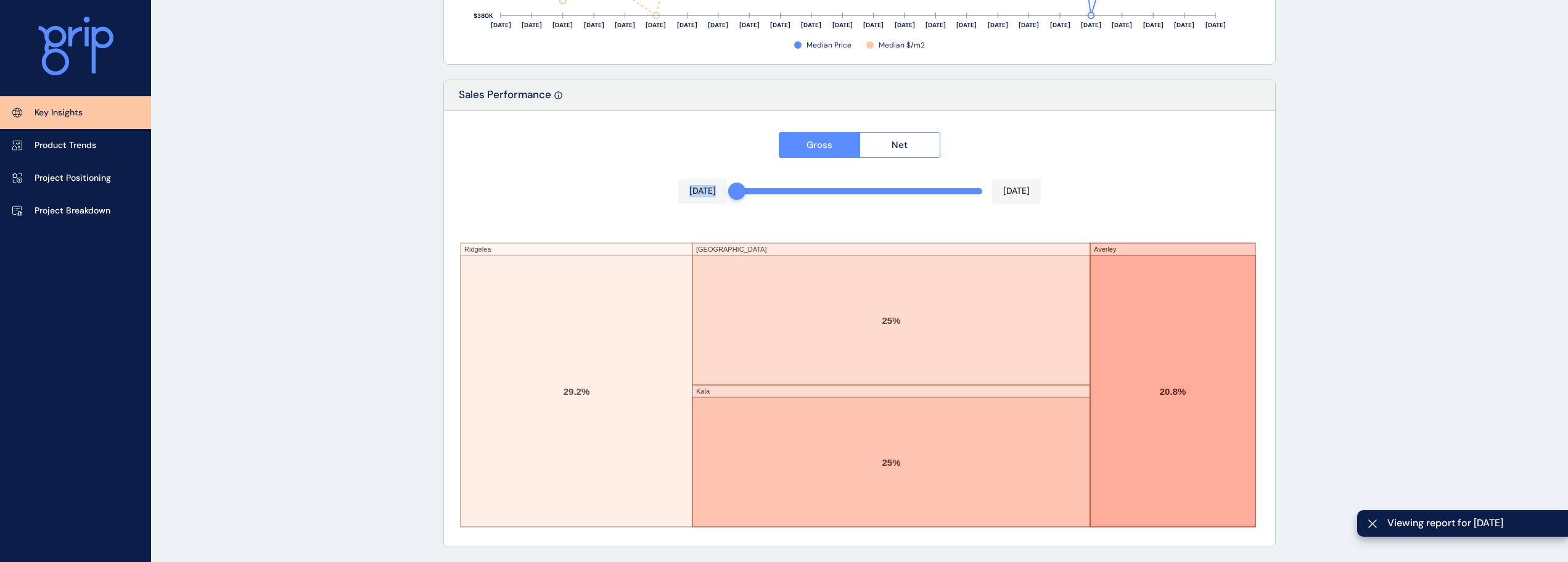
drag, startPoint x: 978, startPoint y: 190, endPoint x: 642, endPoint y: 183, distance: 336.1
click at [642, 183] on div "Gross Net Aug 2024 Jul 2025 Ridgelea Maple Grove Kala Averley 29.2% 25% 25% 20.…" at bounding box center [860, 328] width 831 height 435
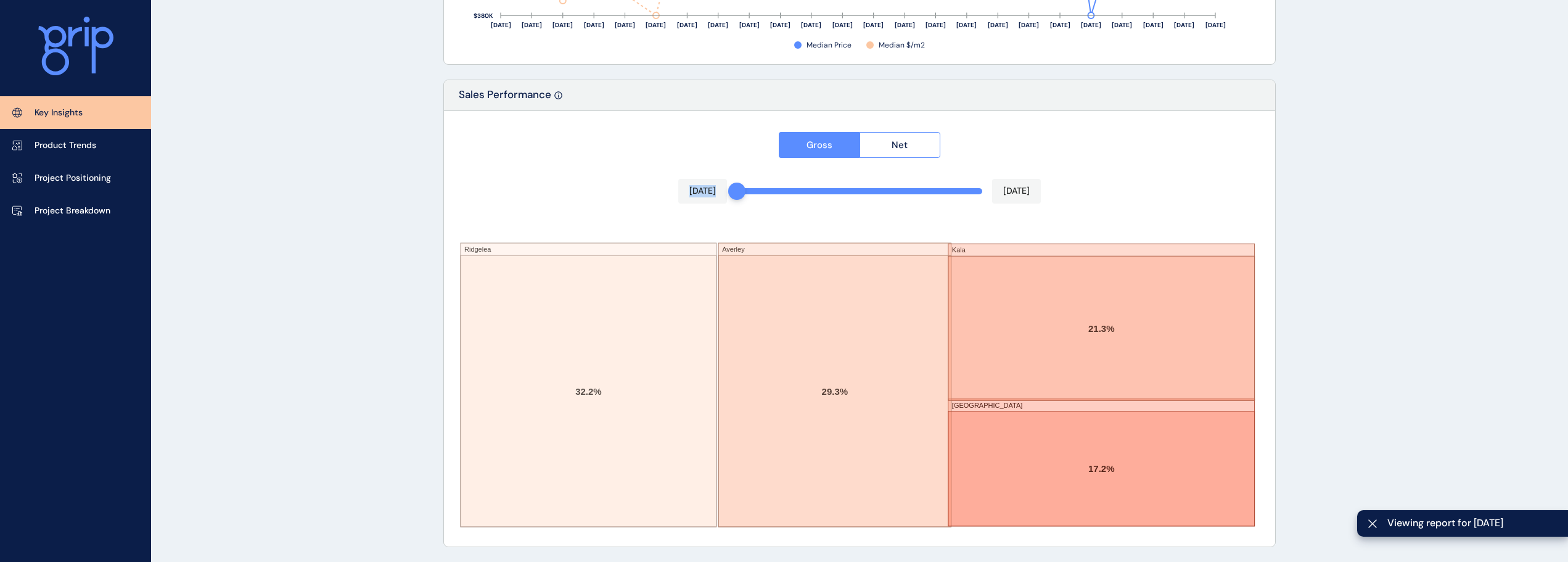
click at [590, 178] on div "Gross Net Aug 2024 Jul 2025 Ridgelea Averley Kala Maple Grove 32.2% 29.3% 21.3%…" at bounding box center [860, 328] width 831 height 435
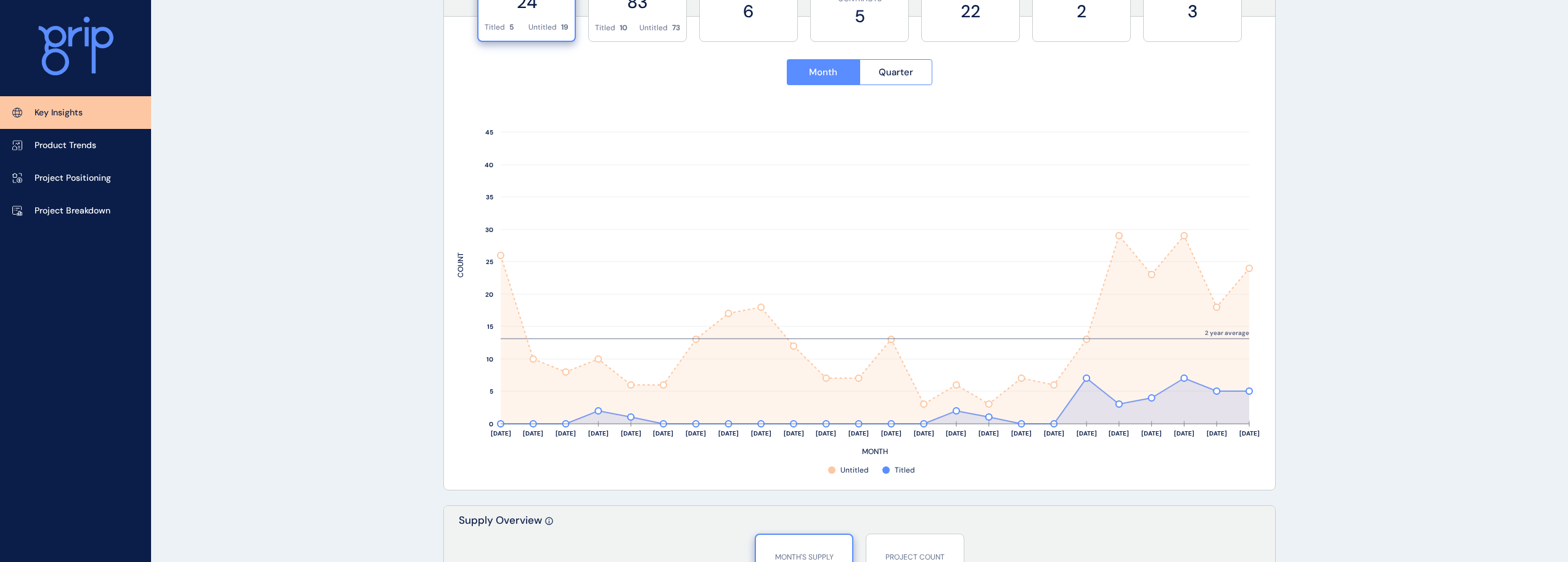
scroll to position [431, 0]
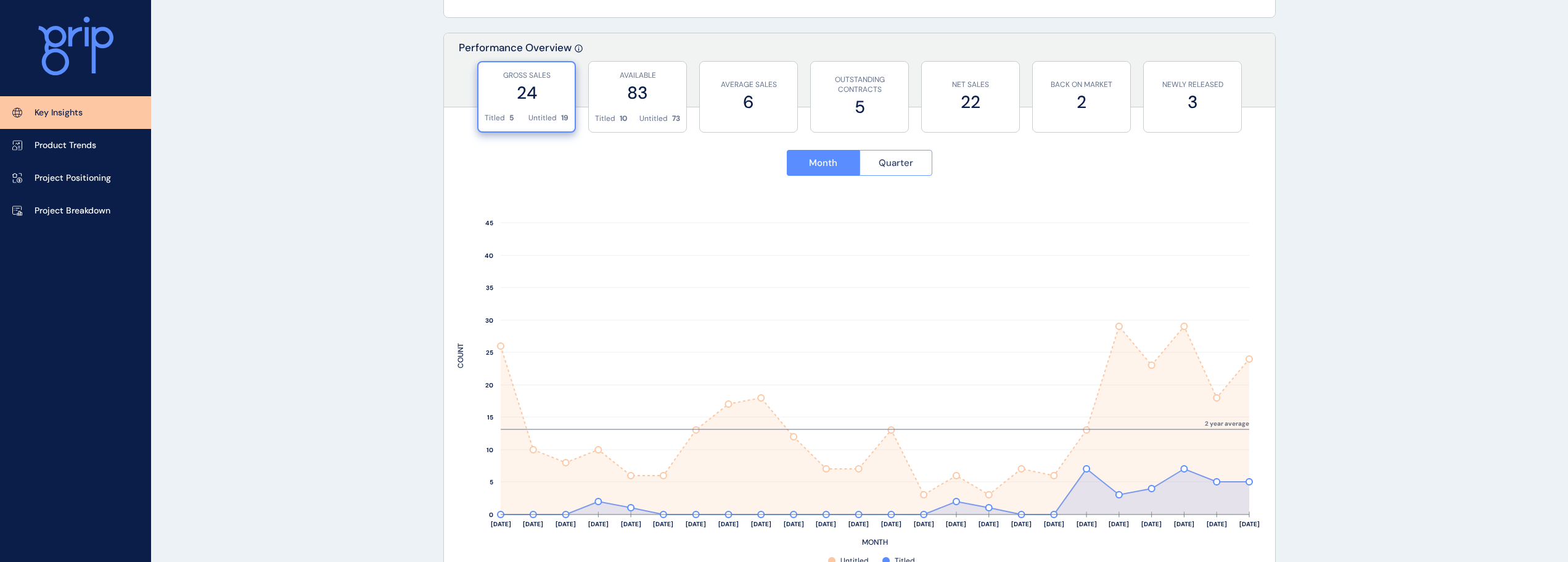
click at [888, 163] on span "Quarter" at bounding box center [896, 162] width 35 height 12
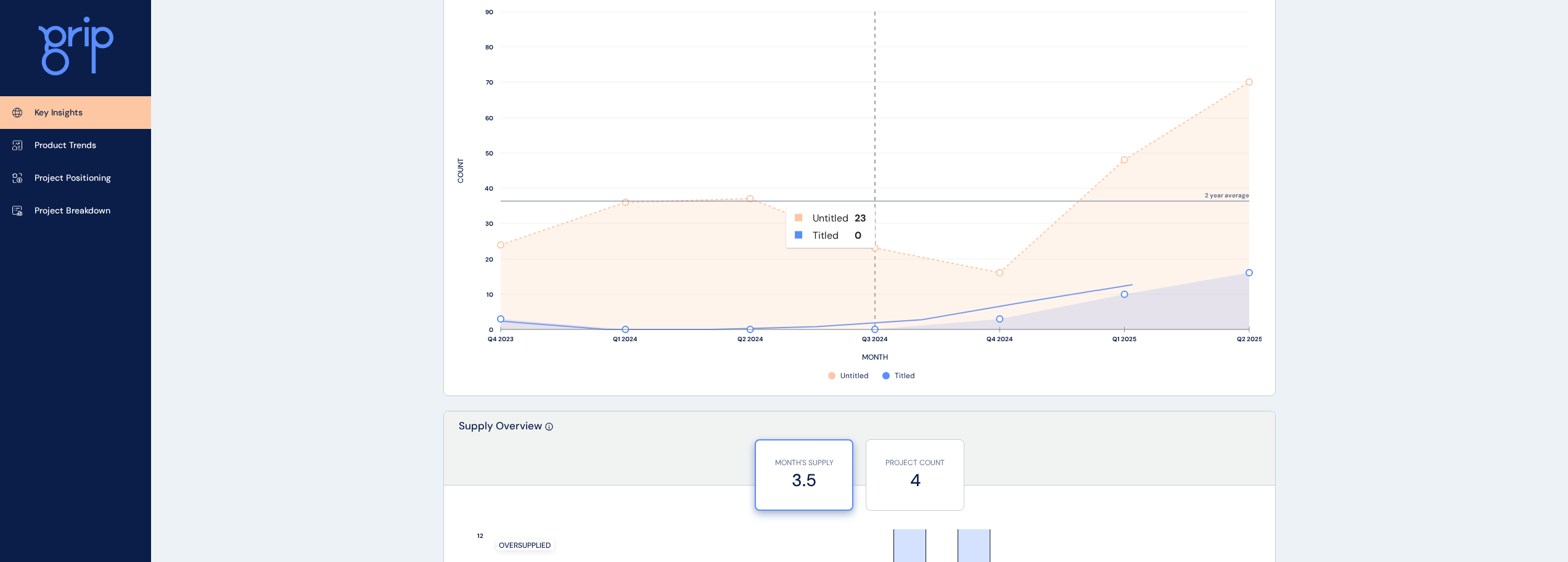
scroll to position [555, 0]
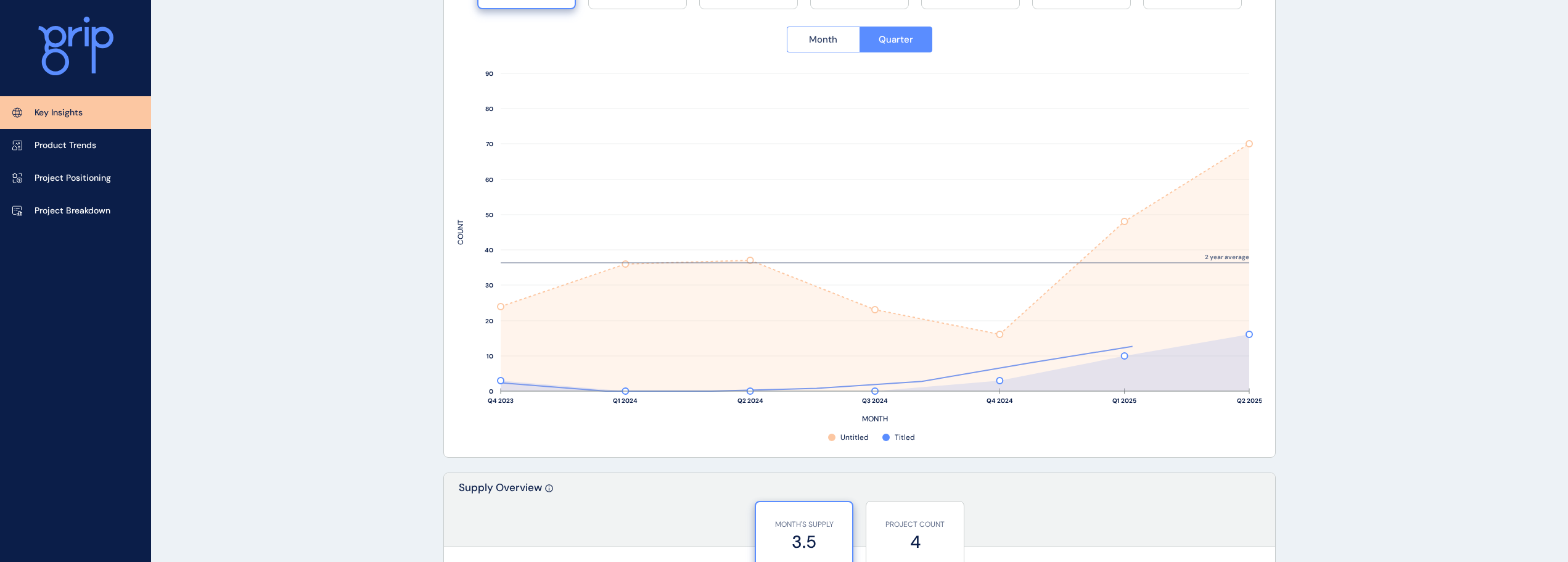
click at [831, 41] on span "Month" at bounding box center [823, 39] width 29 height 12
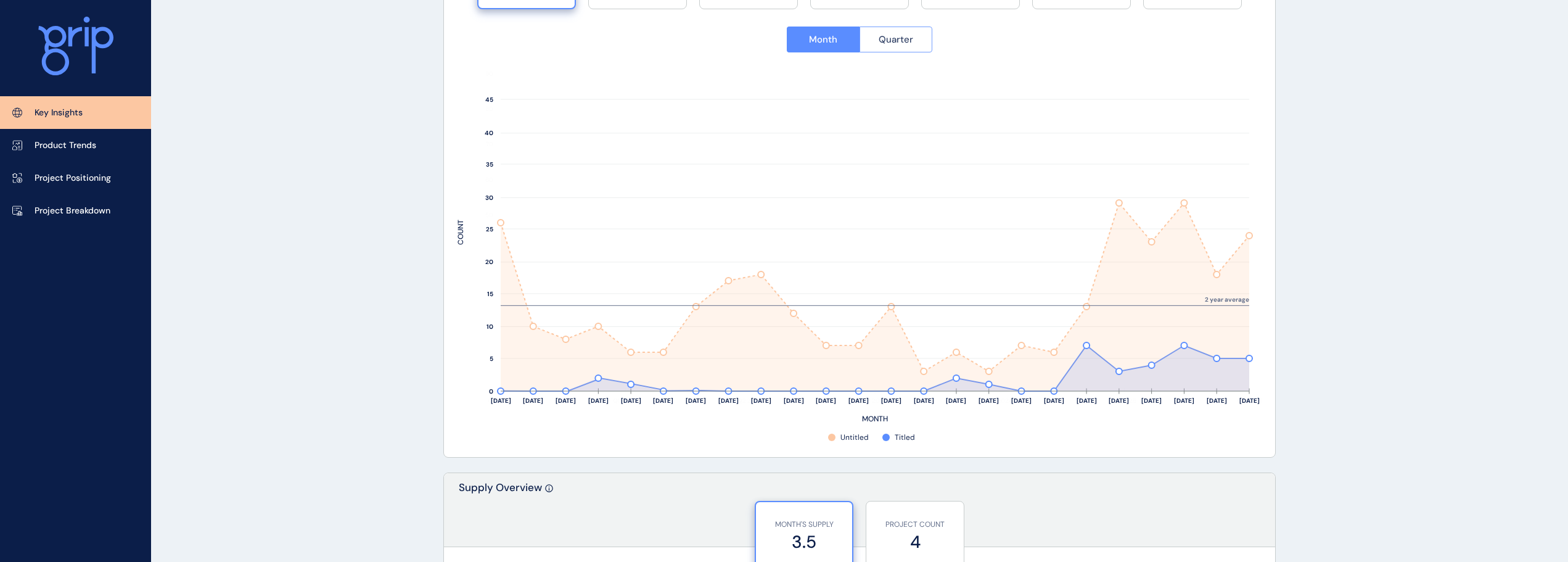
click at [900, 39] on span "Quarter" at bounding box center [896, 39] width 35 height 12
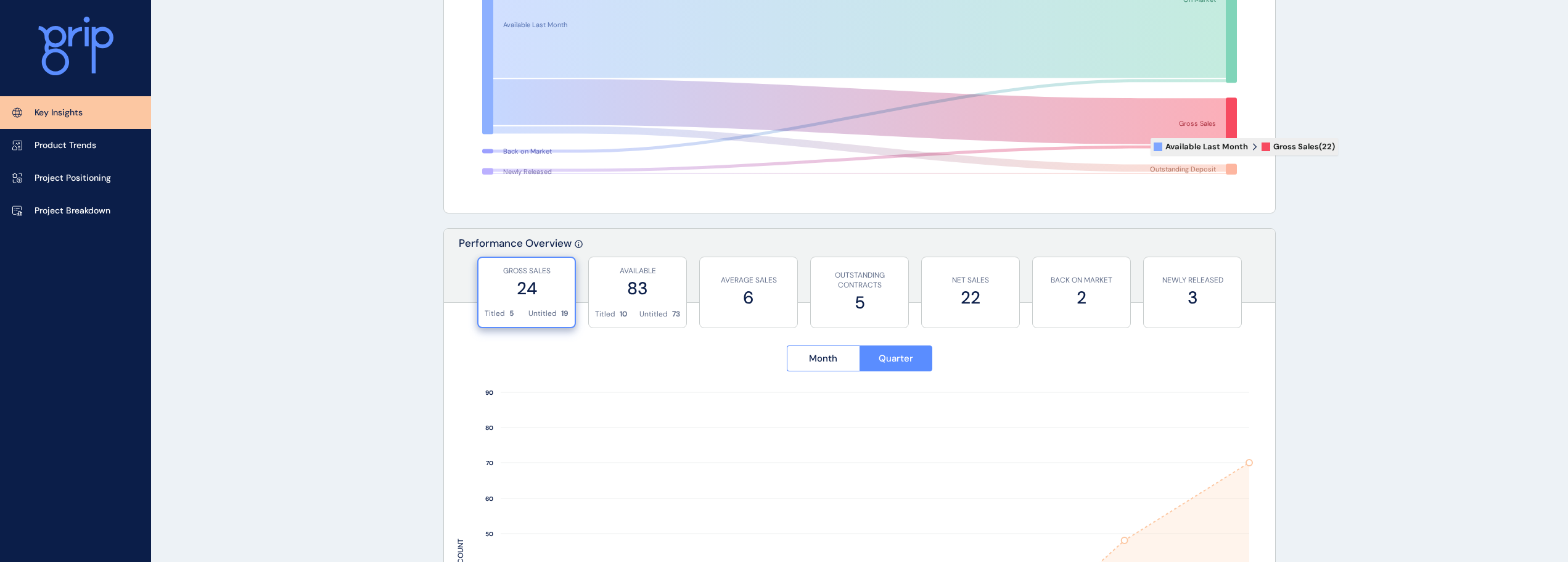
scroll to position [0, 0]
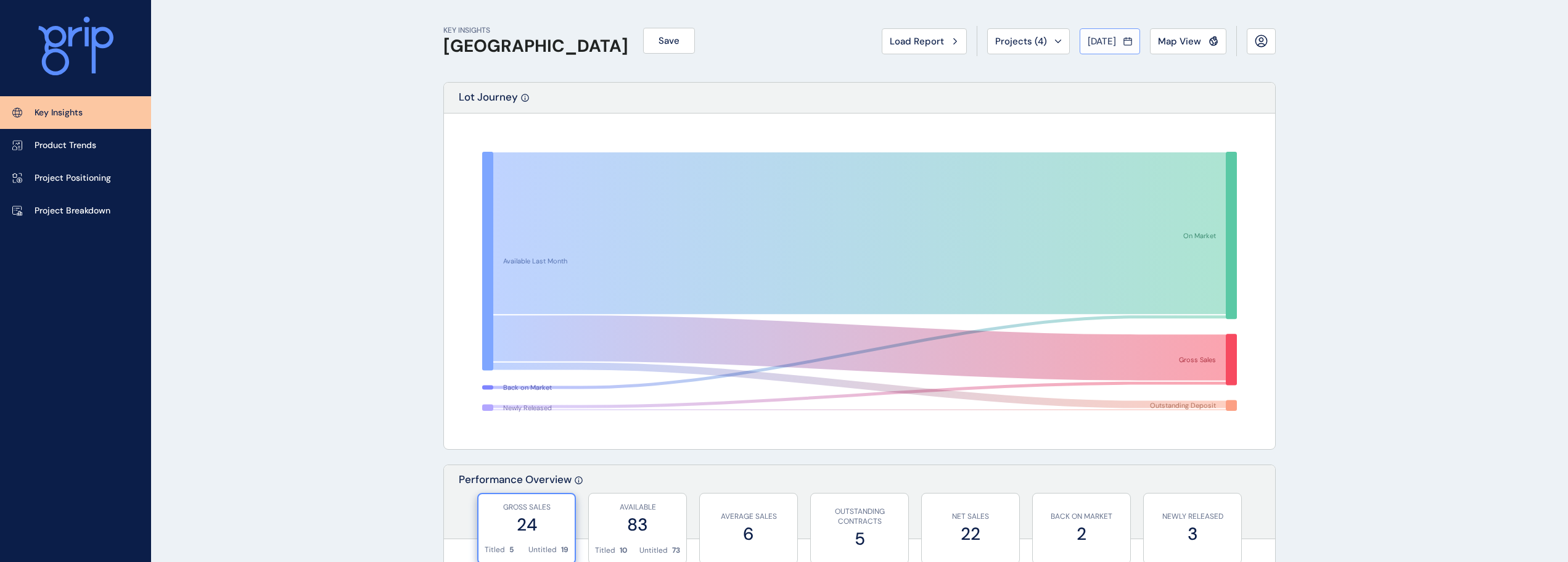
click at [1102, 34] on button "Jul 2025" at bounding box center [1109, 41] width 60 height 26
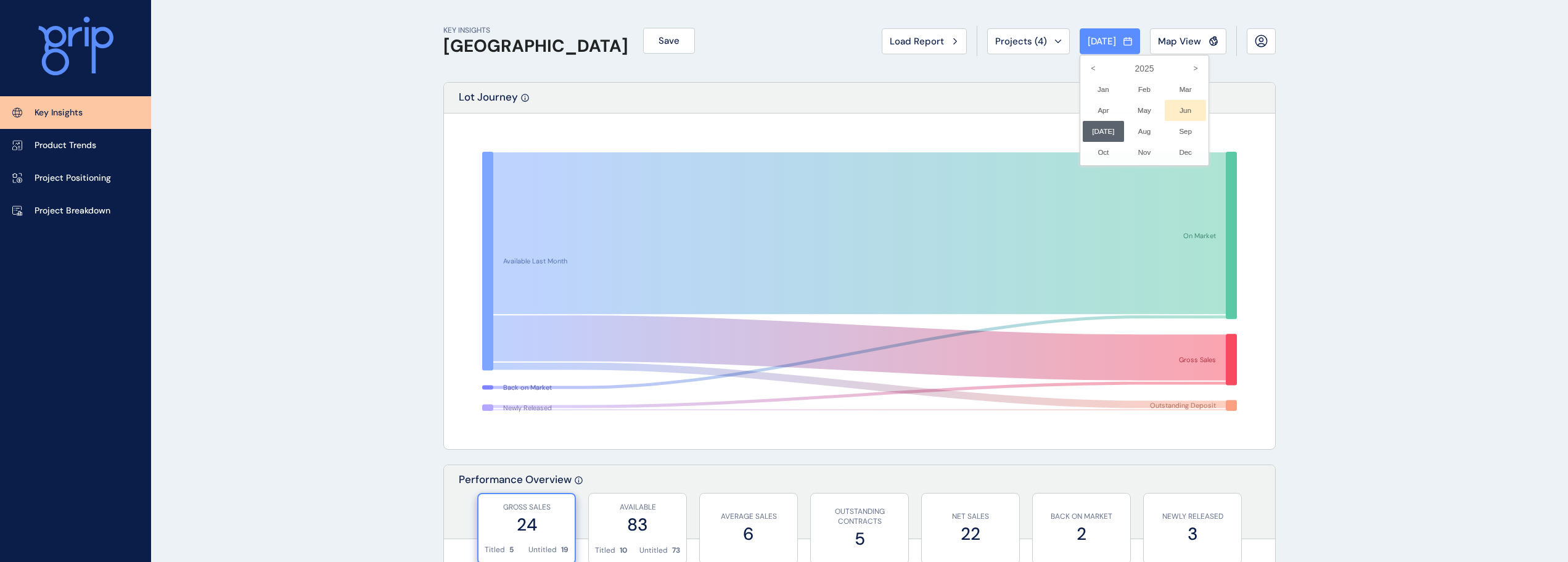
click at [1185, 112] on li "Jun No report is available for this period. New months are usually published 5 …" at bounding box center [1185, 110] width 41 height 21
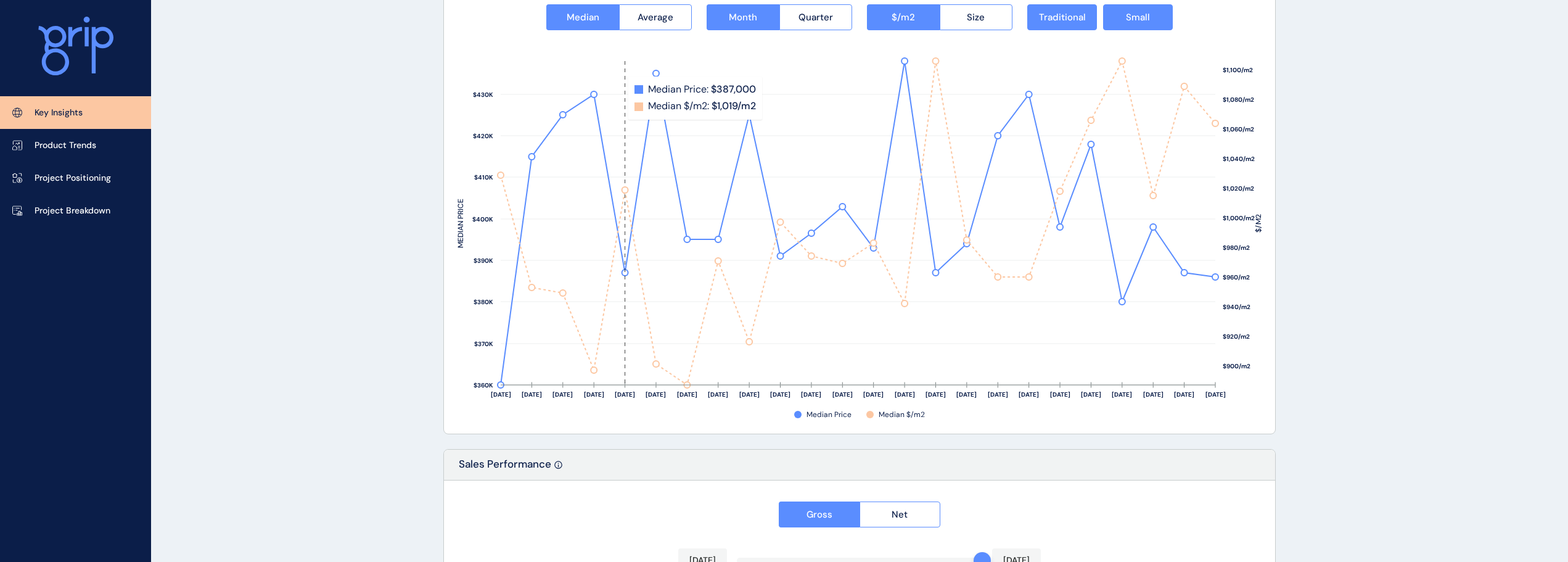
scroll to position [2034, 0]
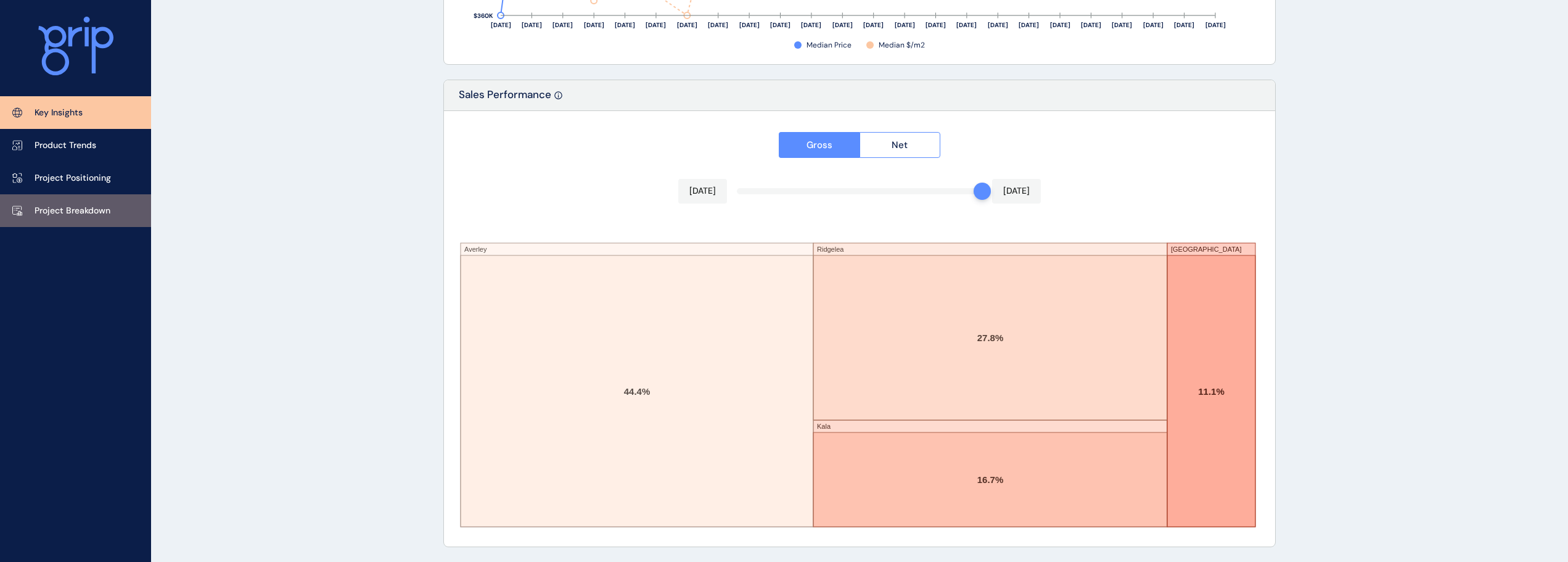
click at [129, 223] on link "Project Breakdown" at bounding box center [75, 211] width 151 height 33
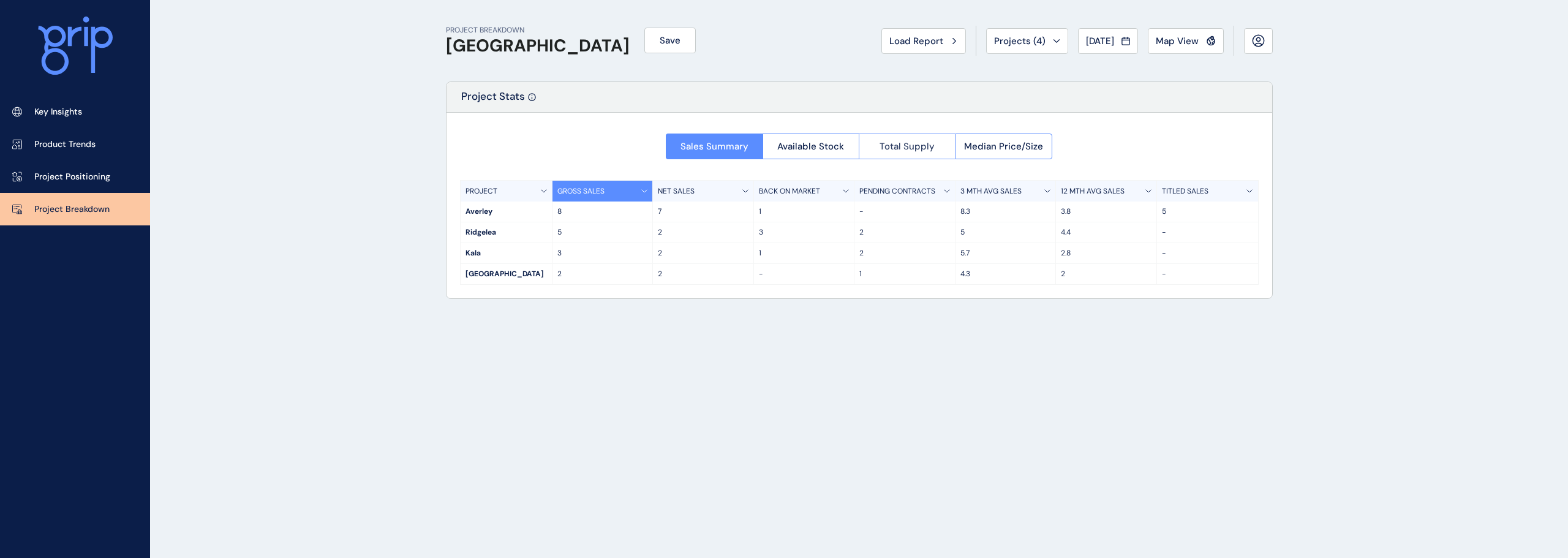
click at [915, 140] on button "Total Supply" at bounding box center [907, 146] width 97 height 26
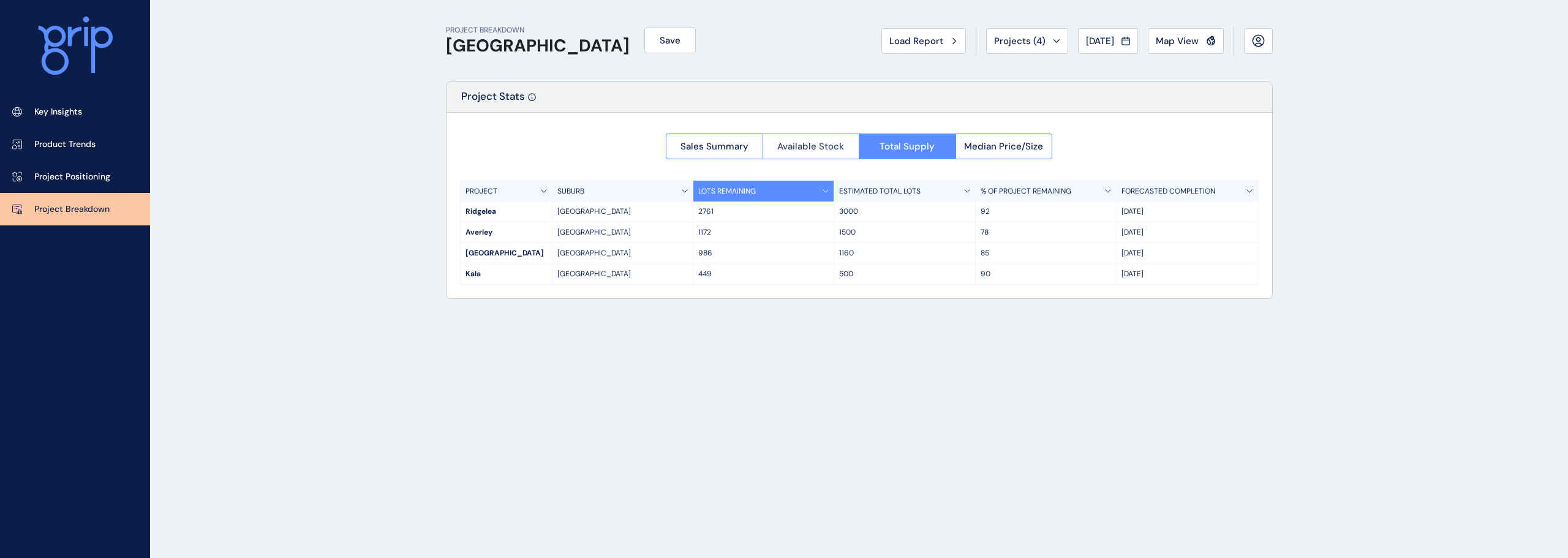
click at [790, 150] on span "Available Stock" at bounding box center [810, 146] width 67 height 12
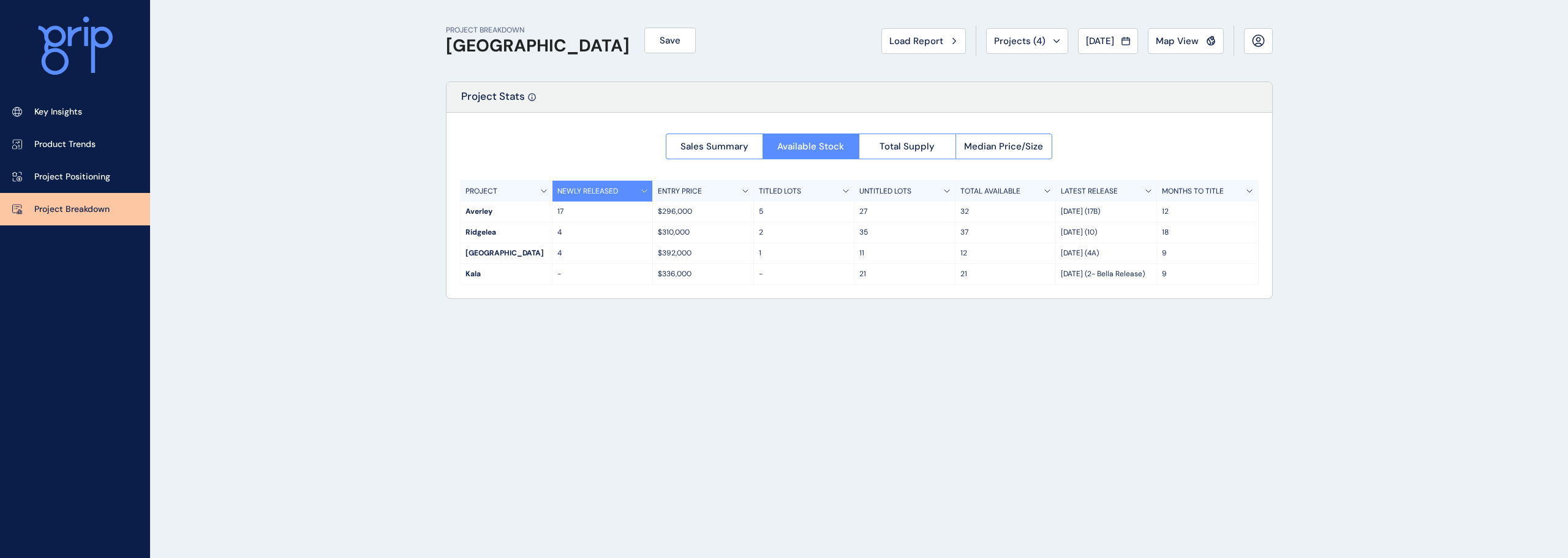
click at [972, 211] on p "32" at bounding box center [1005, 211] width 91 height 11
click at [69, 87] on div at bounding box center [75, 48] width 150 height 96
click at [69, 111] on p "Key Insights" at bounding box center [59, 111] width 48 height 12
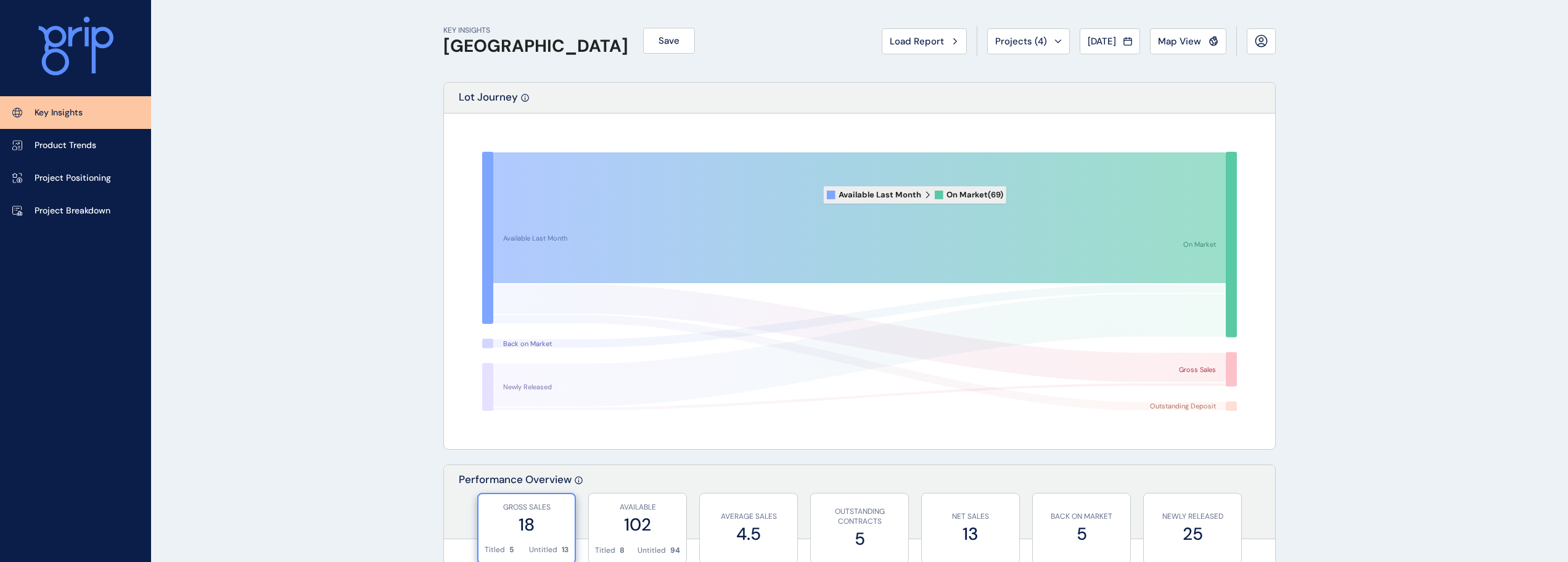
scroll to position [309, 0]
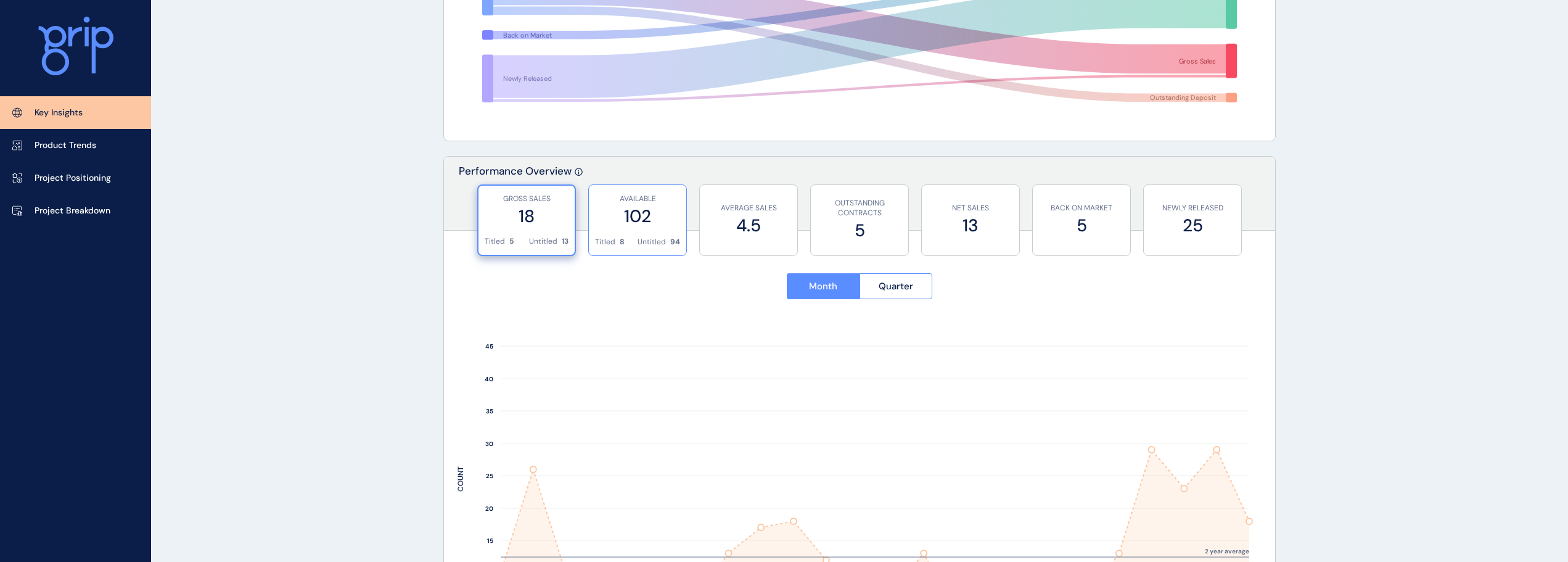
click at [627, 229] on div "AVAILABLE 102" at bounding box center [637, 211] width 85 height 52
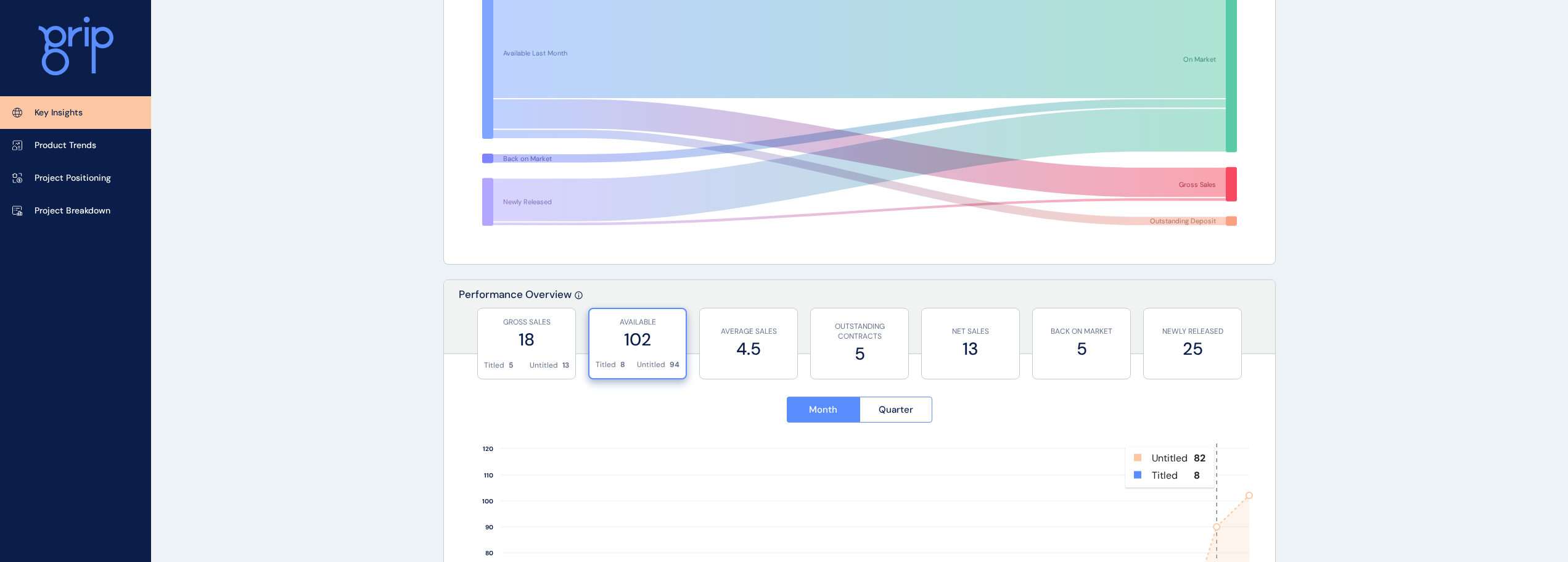
scroll to position [0, 0]
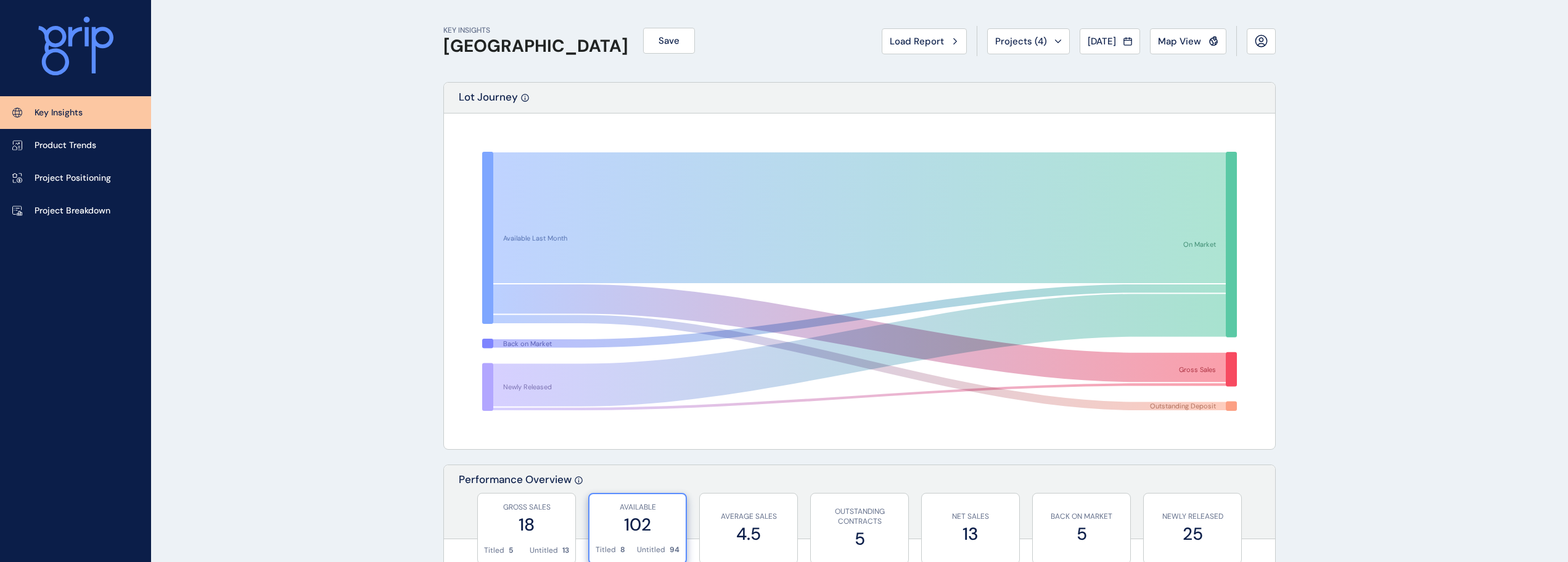
click at [1068, 48] on div "Load Report Projects ( 4 ) Jun 2025 2025 < > Jan No report is available for thi…" at bounding box center [1079, 41] width 394 height 30
click at [1089, 43] on span "Jun 2025" at bounding box center [1102, 41] width 29 height 12
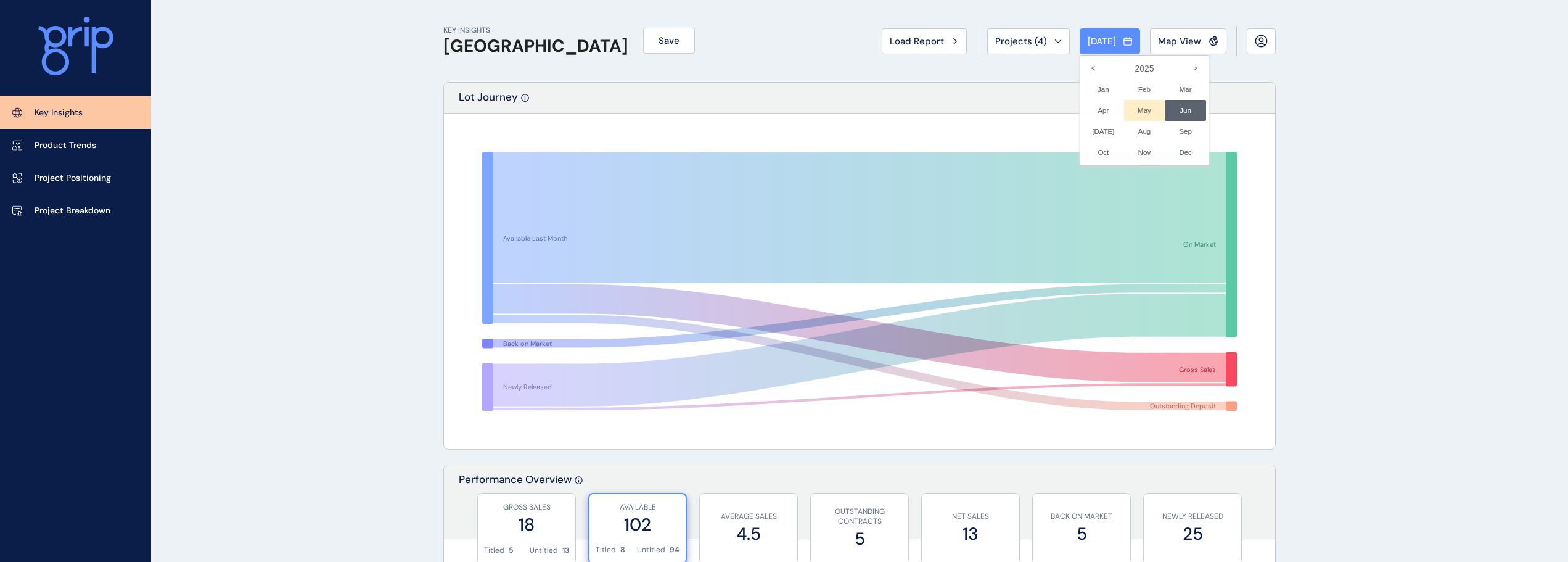
click at [1133, 112] on li "May No report is available for this period. New months are usually published 5 …" at bounding box center [1144, 110] width 41 height 21
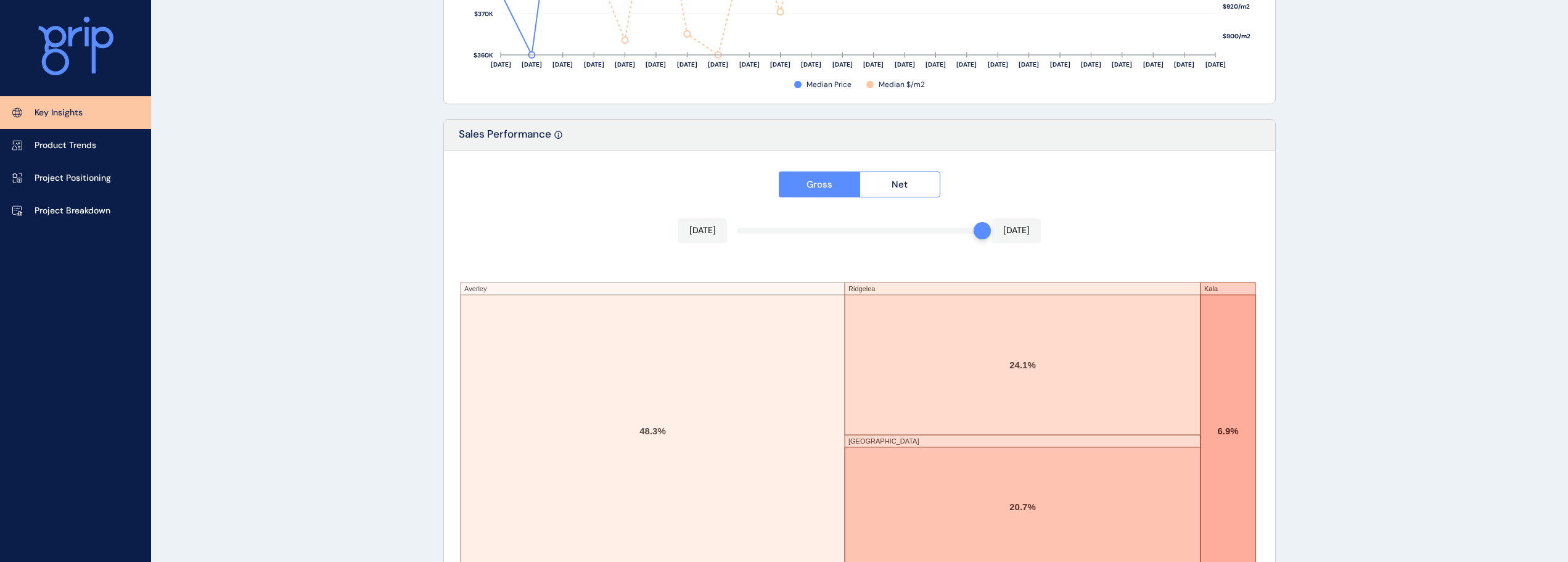
scroll to position [2034, 0]
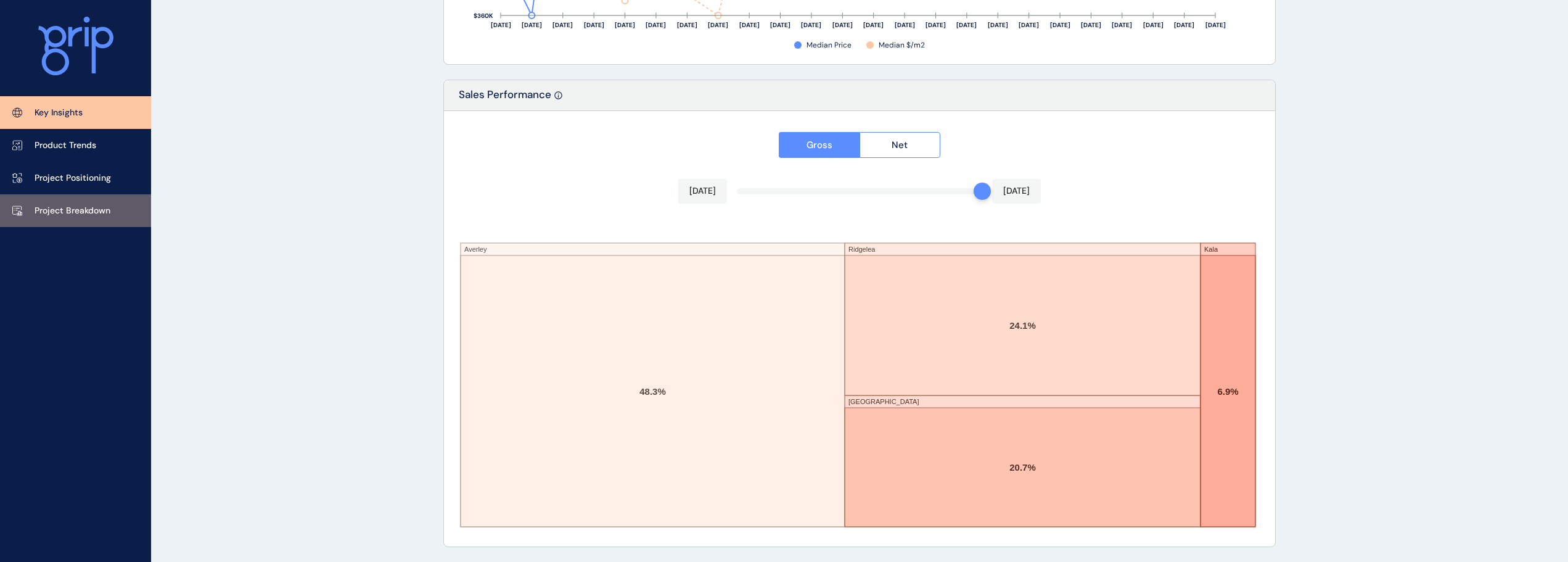
click at [96, 224] on link "Project Breakdown" at bounding box center [75, 211] width 151 height 33
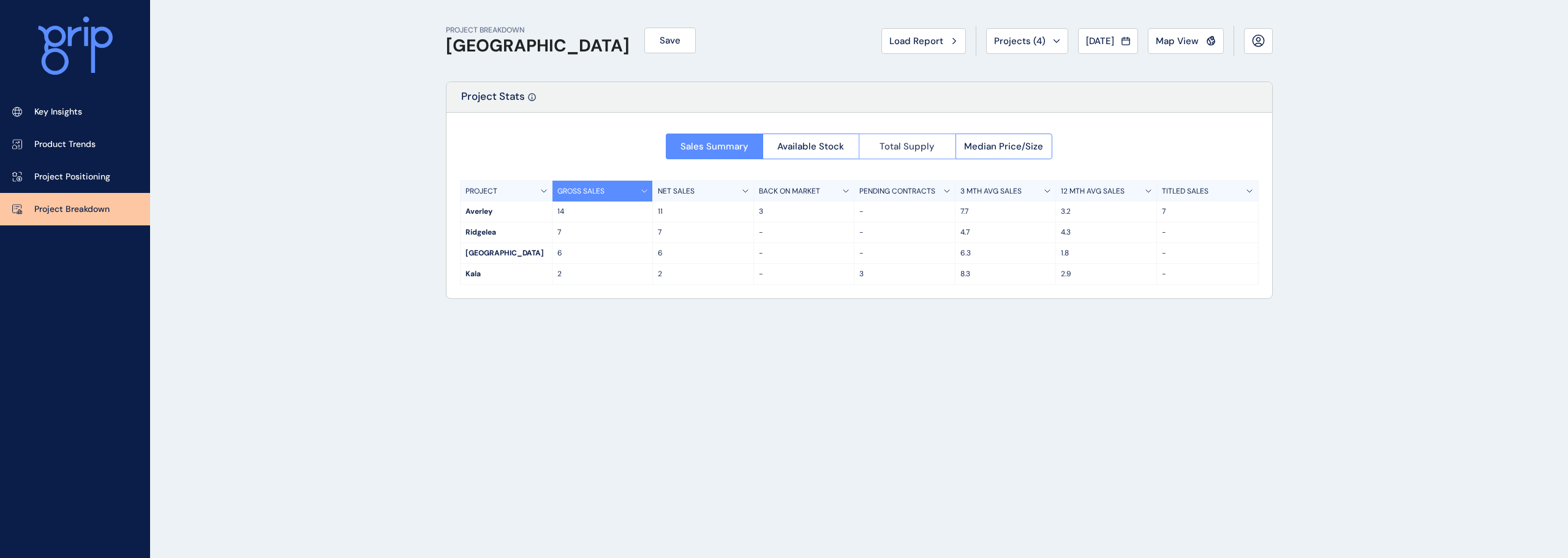
click at [906, 147] on span "Total Supply" at bounding box center [907, 146] width 55 height 12
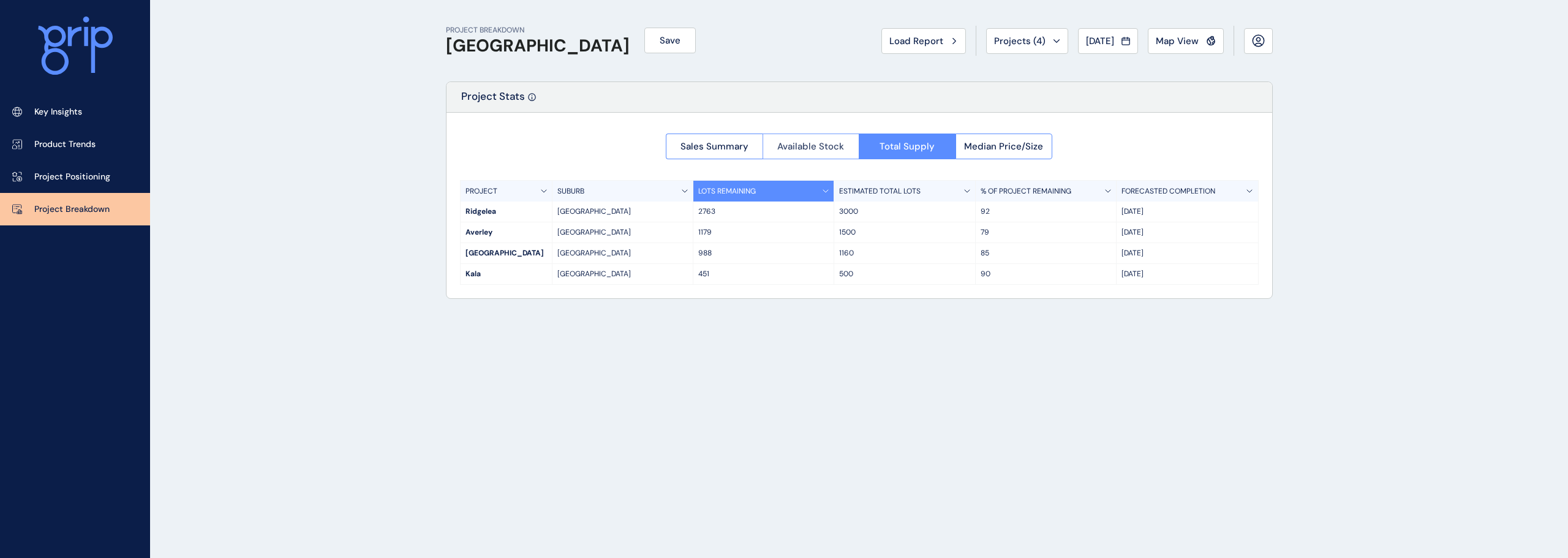
click at [815, 148] on span "Available Stock" at bounding box center [810, 146] width 67 height 12
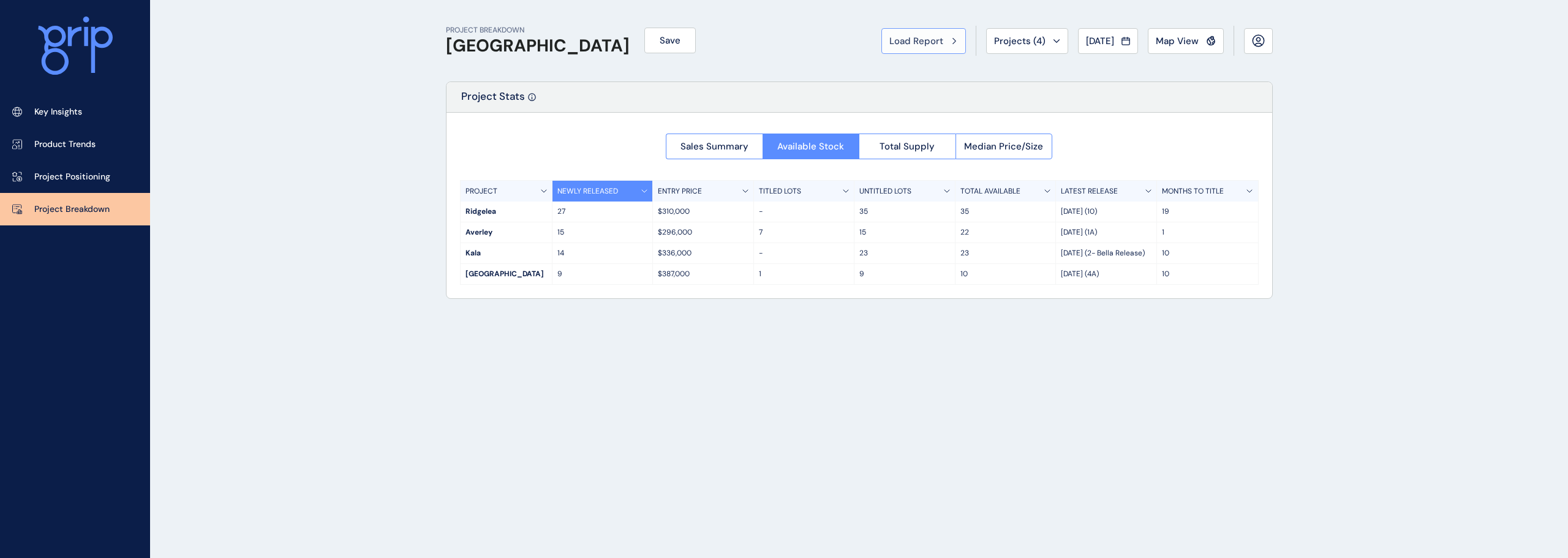
click at [908, 33] on button "Load Report" at bounding box center [924, 41] width 84 height 26
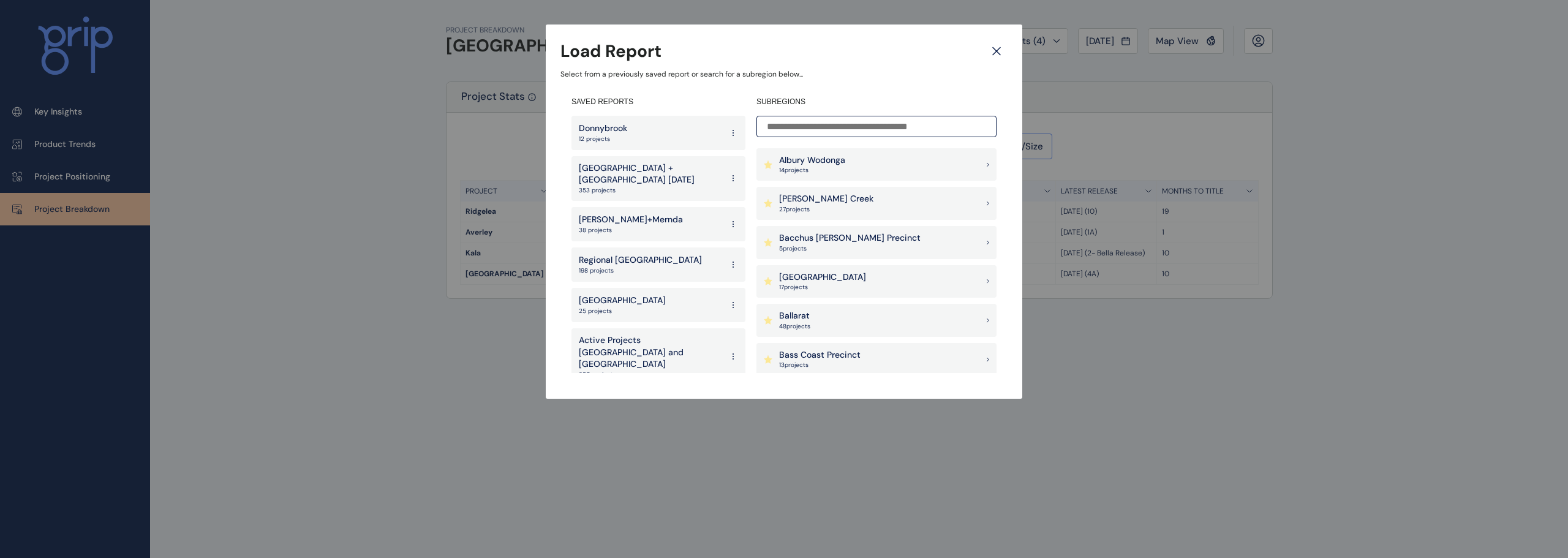
click at [1162, 77] on div "Load Report Select from a previously saved report or search for a subregion bel…" at bounding box center [784, 187] width 1568 height 374
click at [992, 47] on icon at bounding box center [996, 51] width 22 height 21
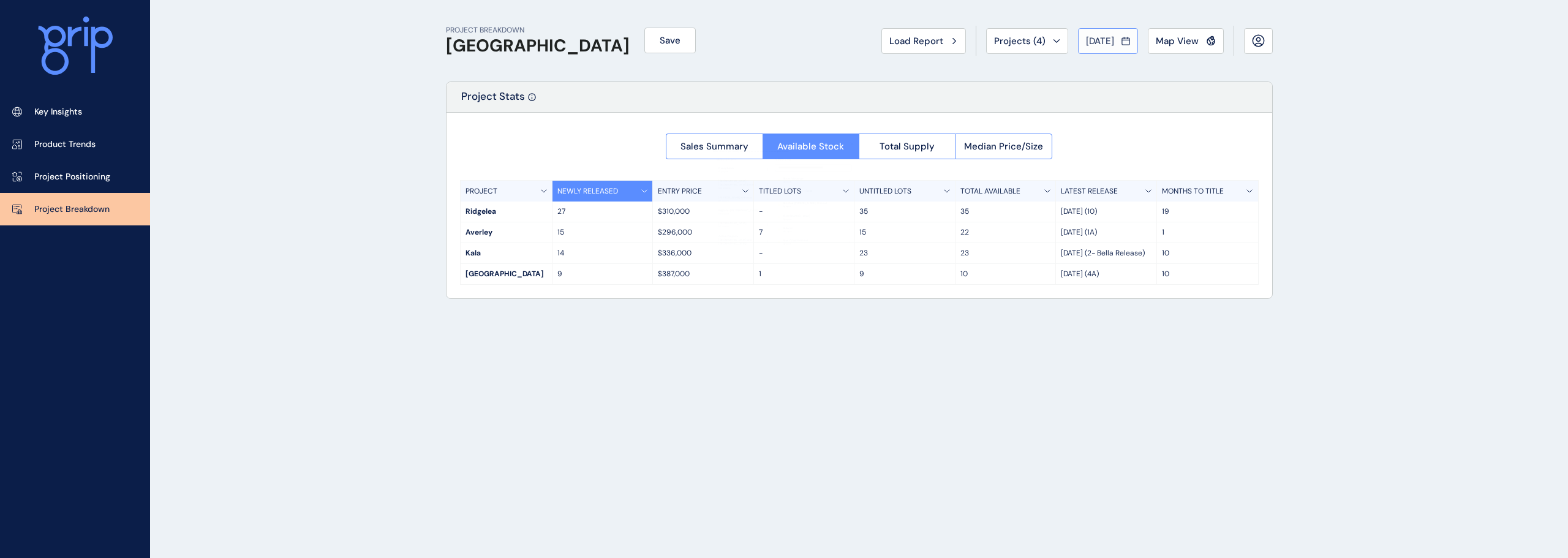
click at [1092, 40] on span "[DATE]" at bounding box center [1100, 40] width 28 height 12
click at [1175, 110] on li "Jun No report is available for this period. New months are usually published 5 …" at bounding box center [1182, 109] width 41 height 21
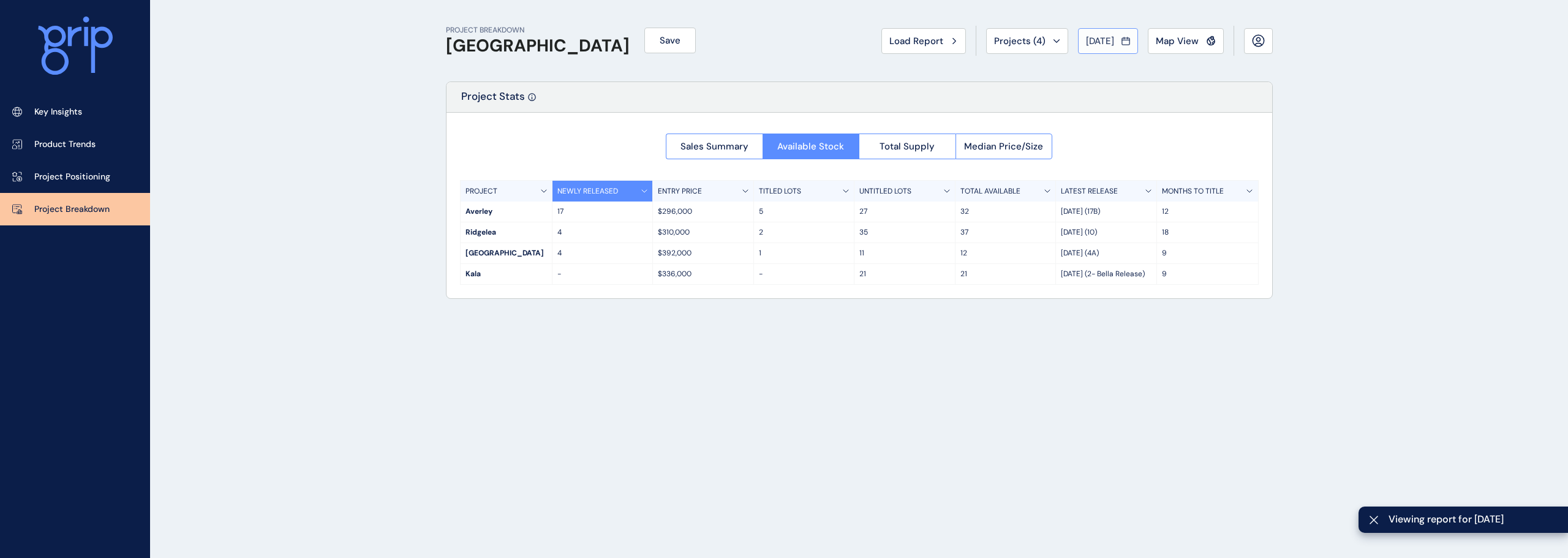
click at [1122, 43] on icon at bounding box center [1126, 40] width 9 height 12
click at [1092, 130] on li "Jul No report is available for this period. New months are usually published 5 …" at bounding box center [1101, 130] width 41 height 21
click at [81, 103] on link "Key Insights" at bounding box center [75, 112] width 150 height 33
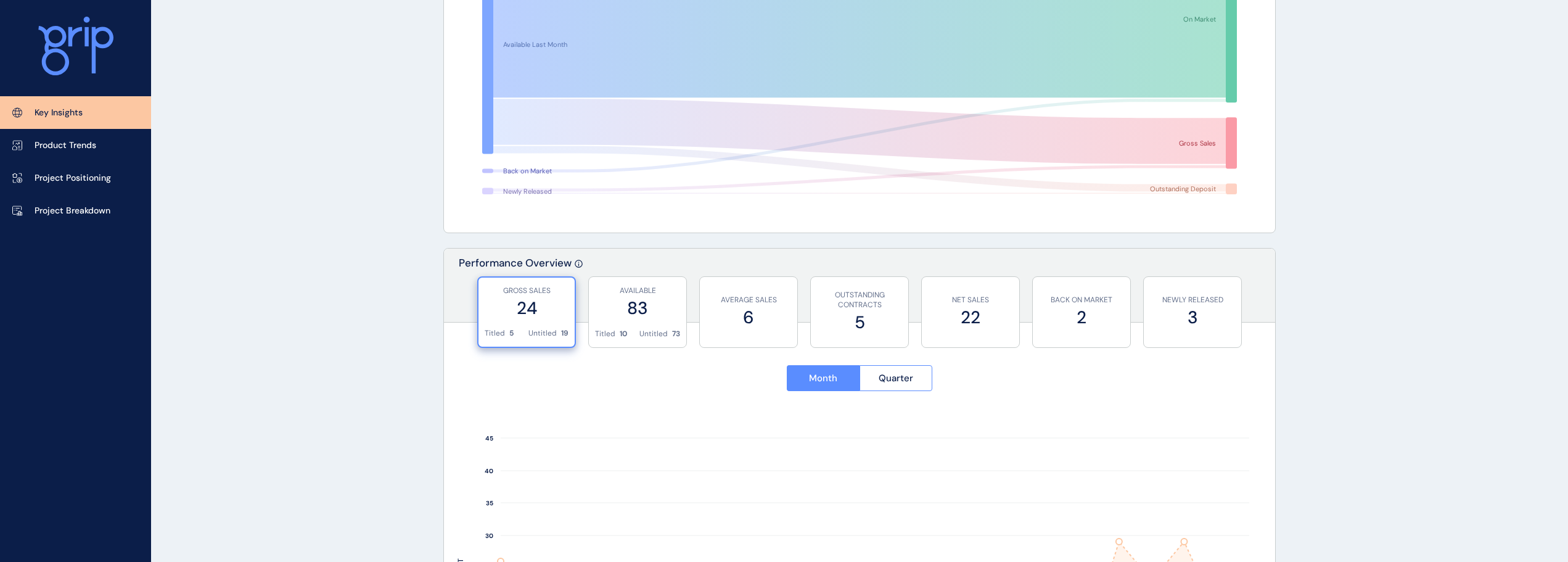
scroll to position [370, 0]
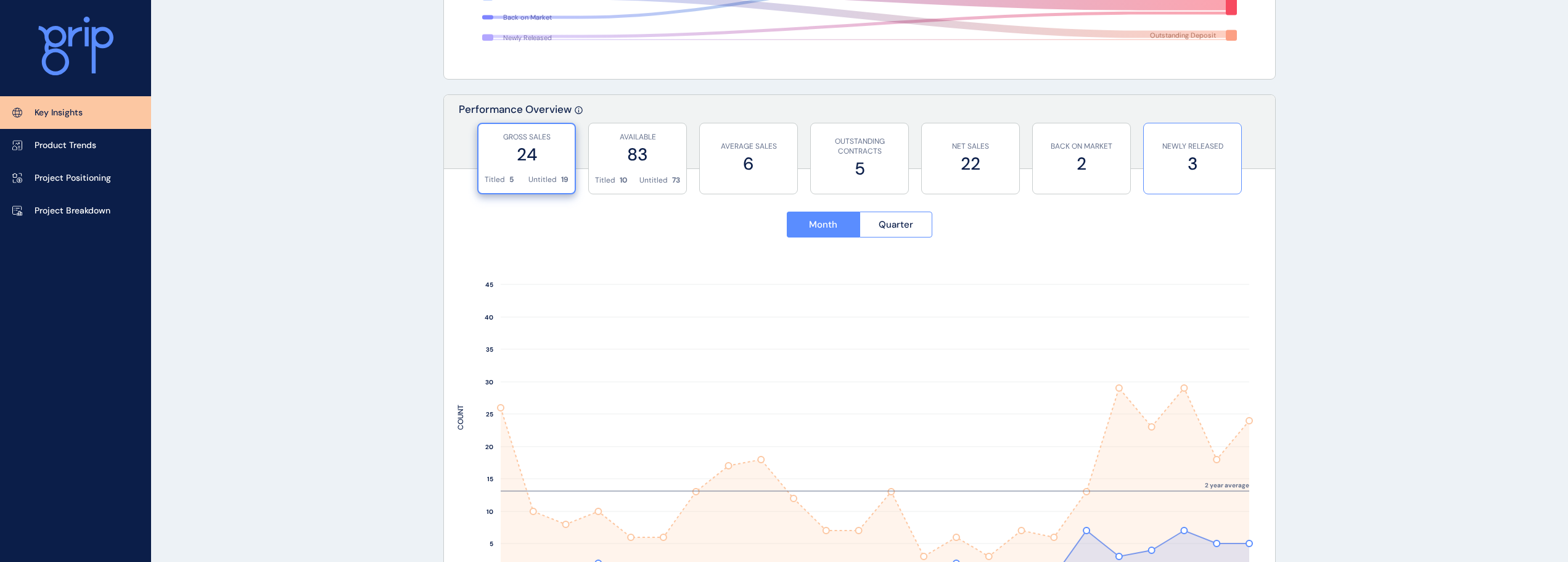
click at [1159, 162] on label "3" at bounding box center [1192, 163] width 85 height 24
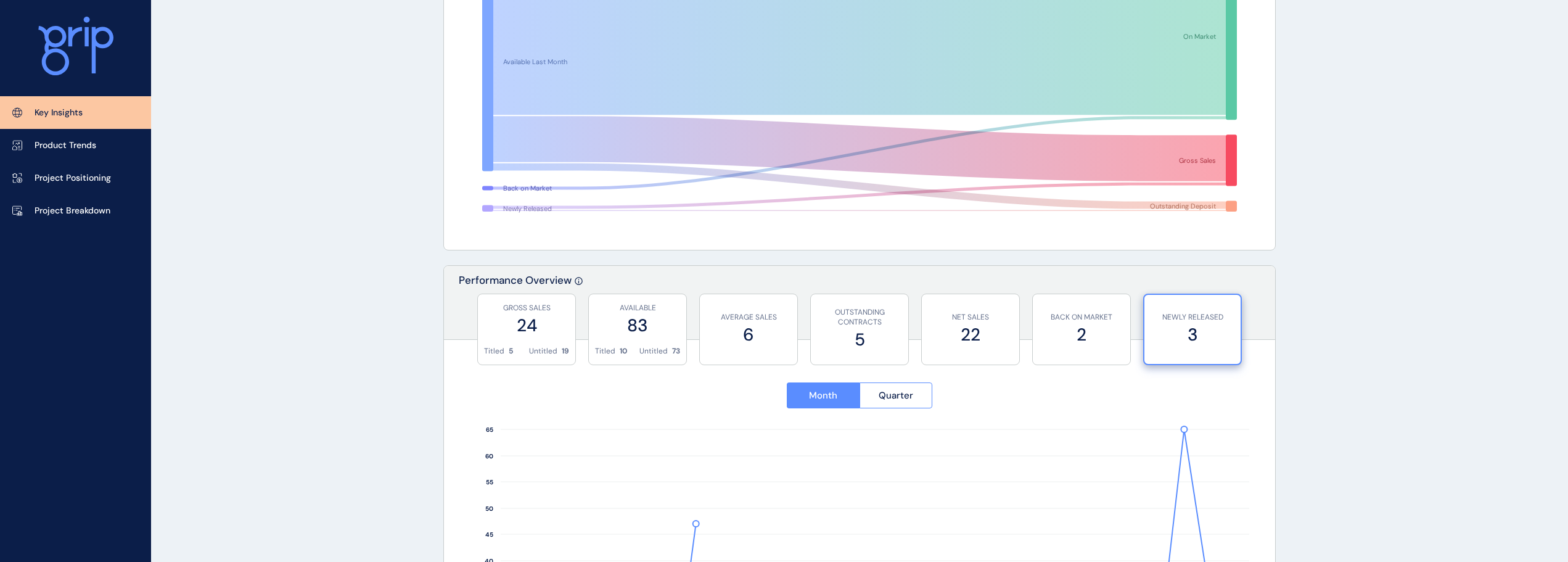
scroll to position [61, 0]
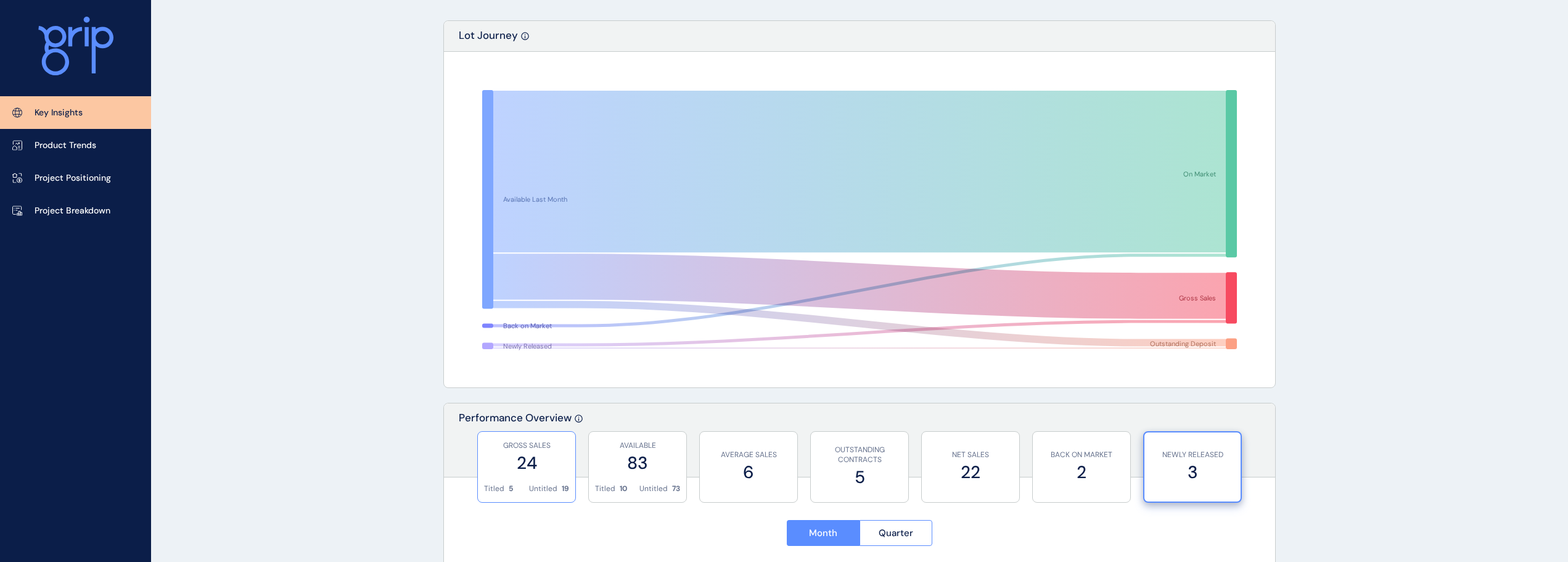
click at [521, 450] on p "GROSS SALES" at bounding box center [526, 445] width 85 height 11
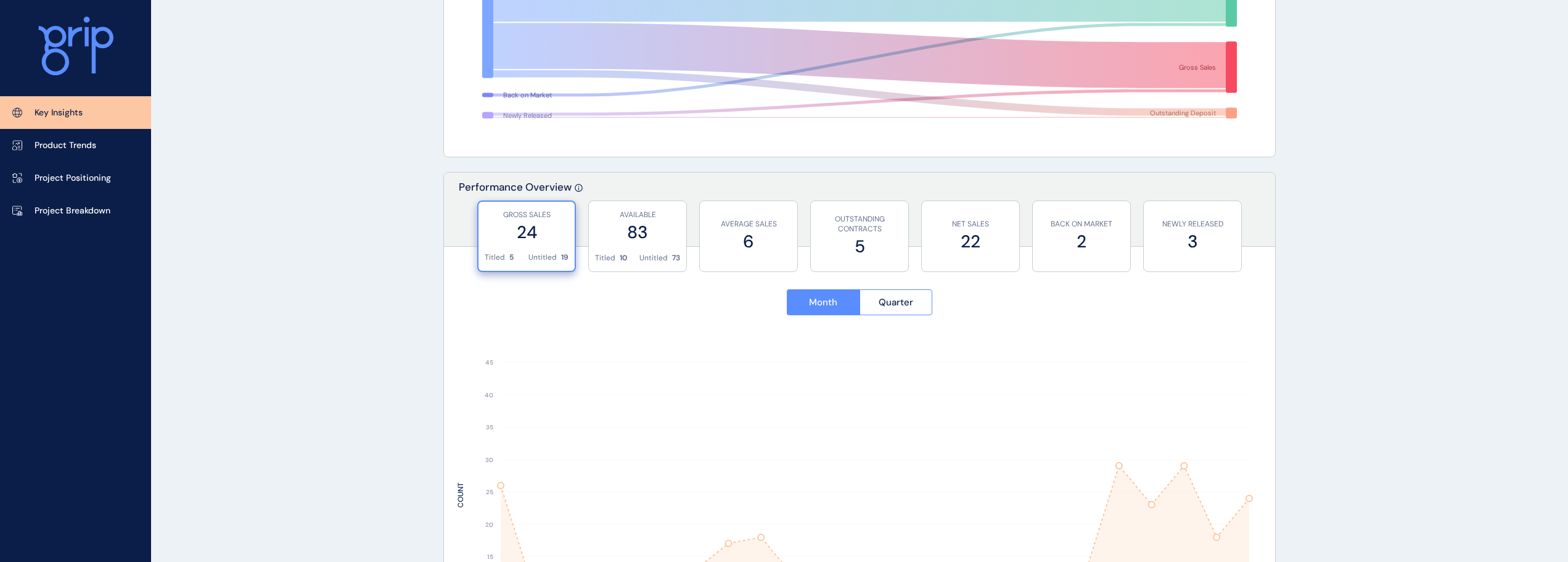
scroll to position [431, 0]
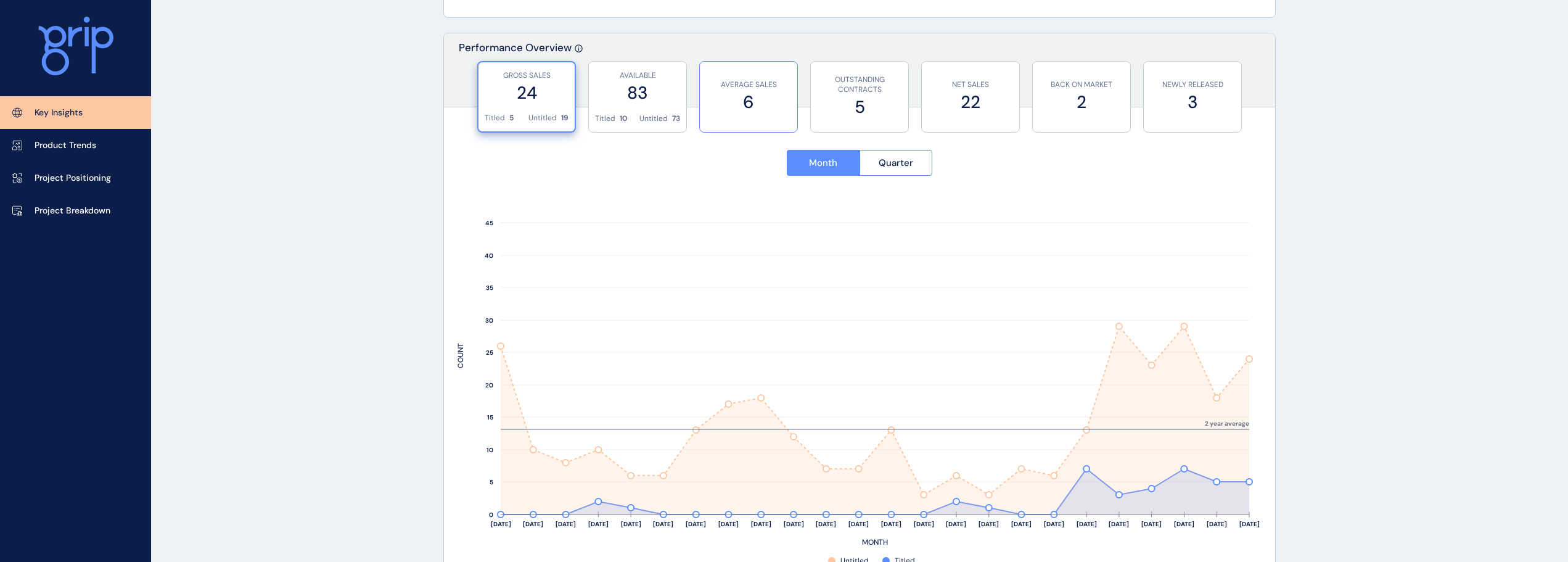
click at [740, 97] on label "6" at bounding box center [748, 102] width 85 height 24
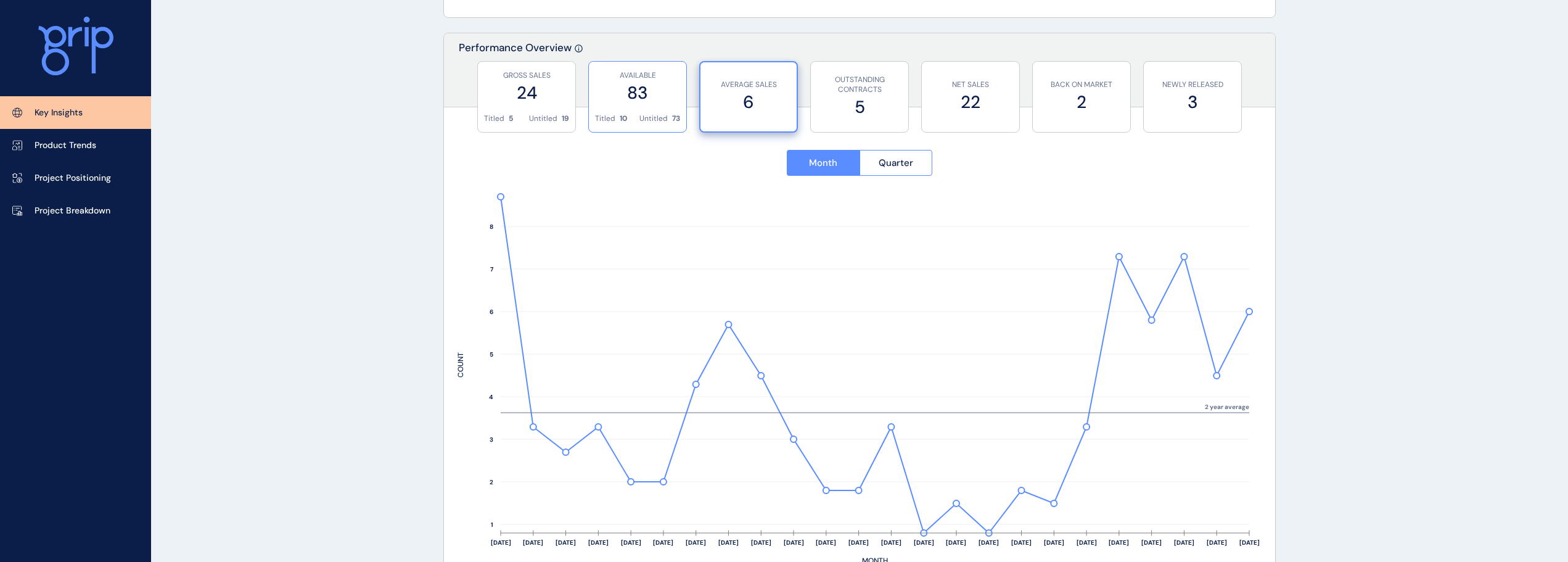
click at [649, 101] on label "83" at bounding box center [637, 93] width 85 height 24
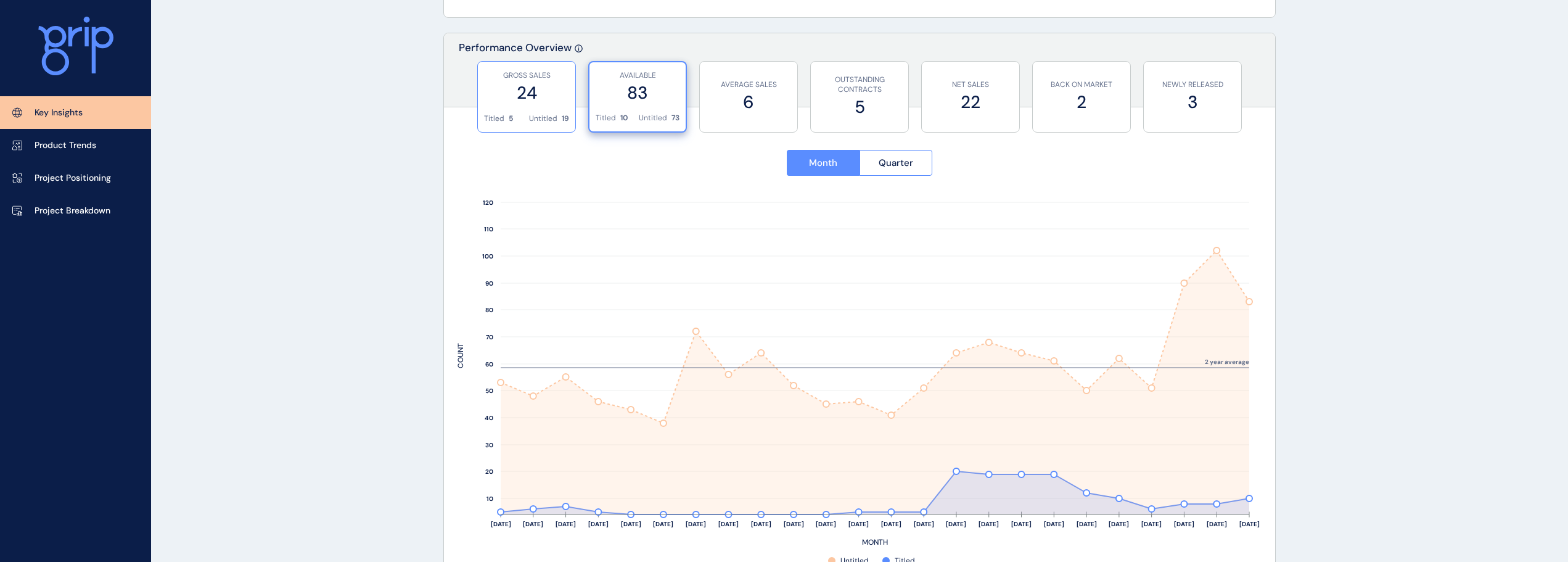
click at [559, 106] on div "GROSS SALES 24" at bounding box center [526, 87] width 85 height 52
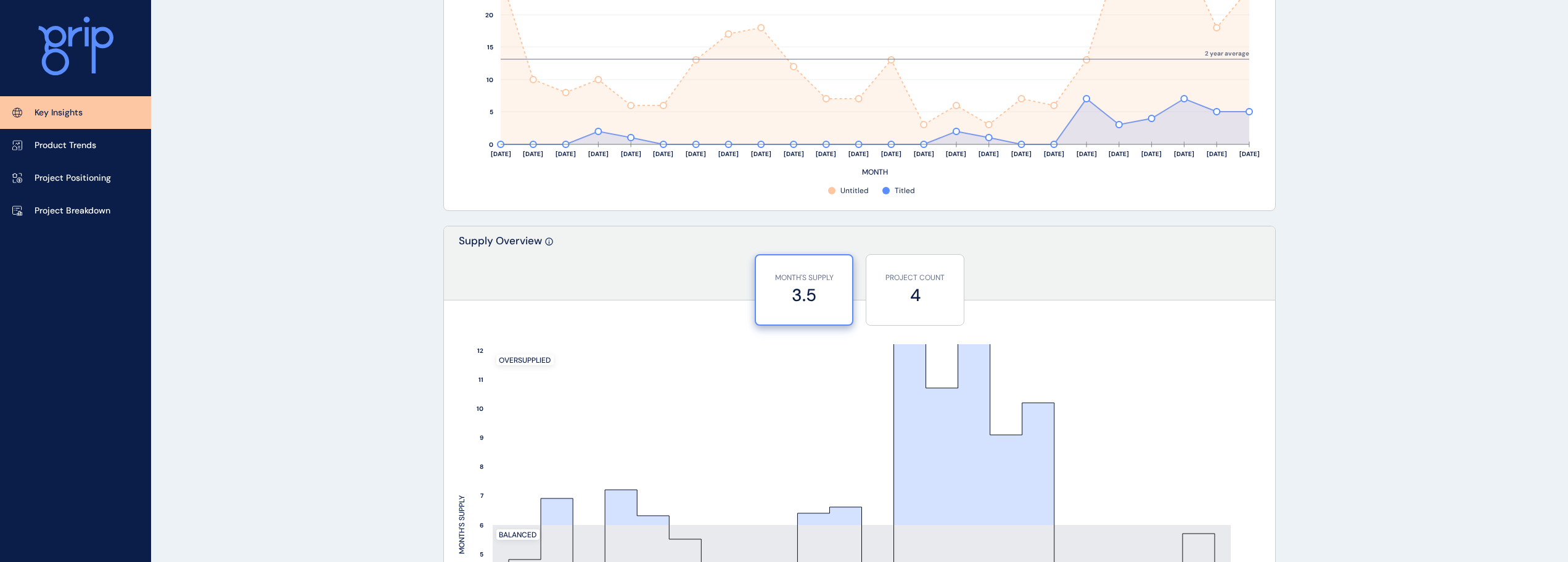
scroll to position [987, 0]
